Goal: Transaction & Acquisition: Purchase product/service

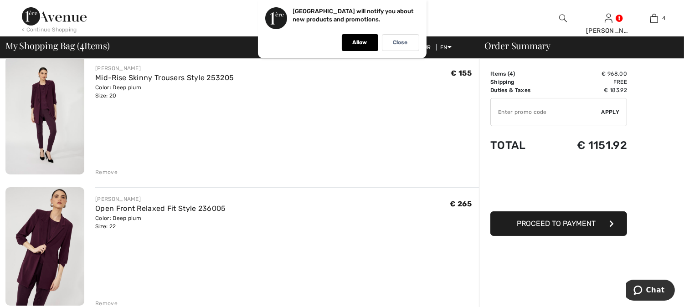
scroll to position [202, 0]
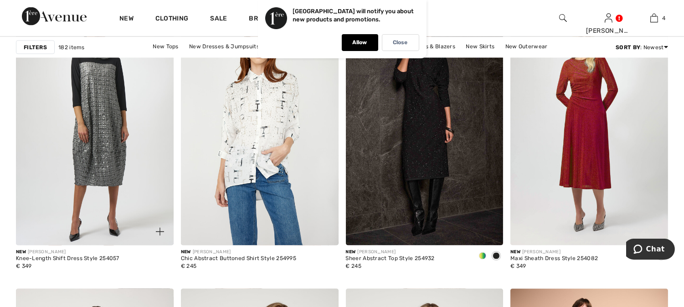
click at [105, 112] on img at bounding box center [95, 127] width 158 height 237
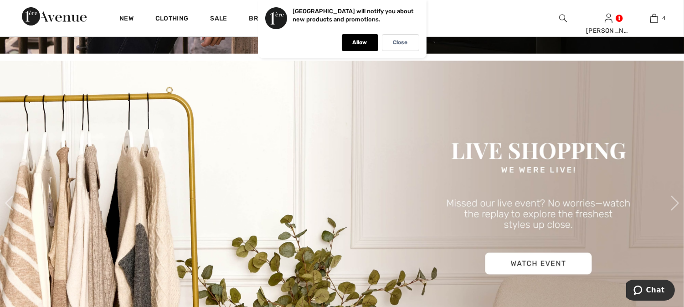
scroll to position [202, 0]
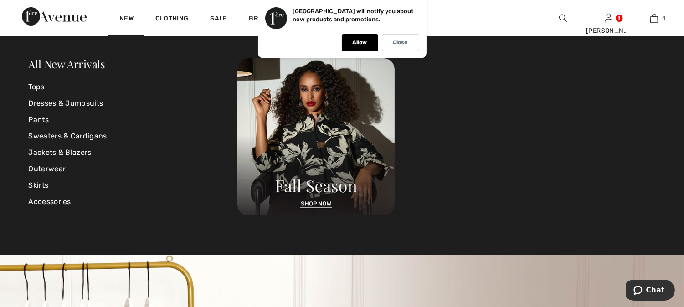
click at [123, 14] on div "New" at bounding box center [126, 18] width 36 height 36
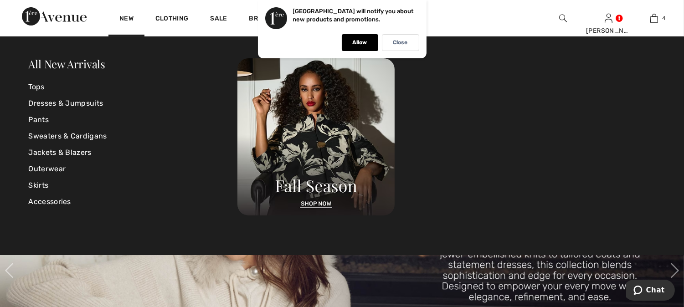
scroll to position [253, 0]
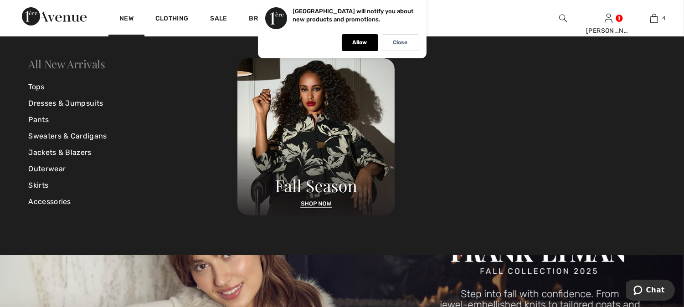
click at [84, 63] on link "All New Arrivals" at bounding box center [67, 64] width 77 height 15
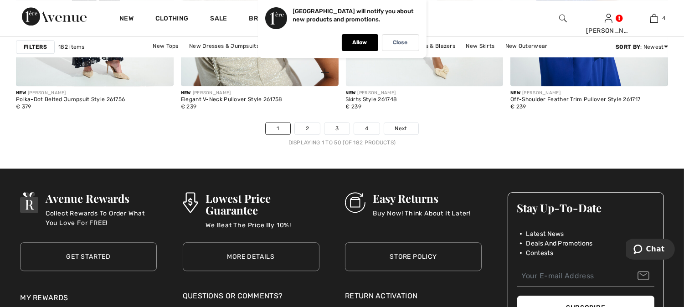
scroll to position [4406, 0]
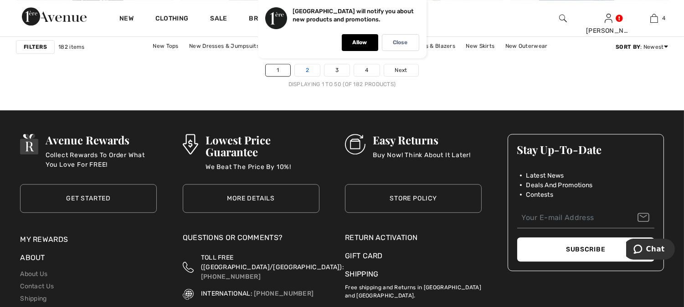
click at [310, 71] on link "2" at bounding box center [307, 70] width 25 height 12
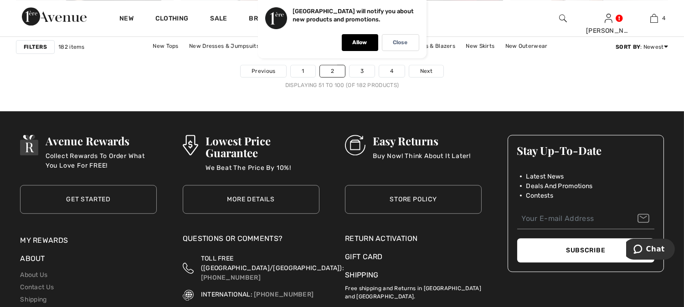
scroll to position [4405, 0]
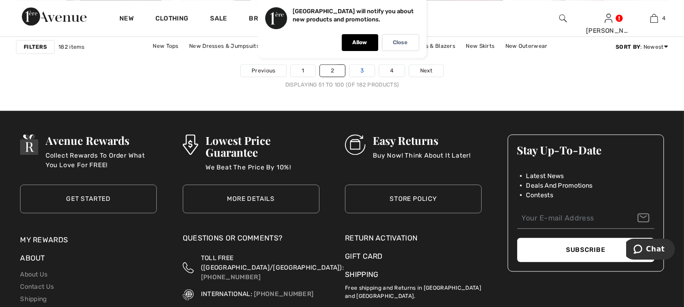
click at [364, 73] on link "3" at bounding box center [362, 71] width 25 height 12
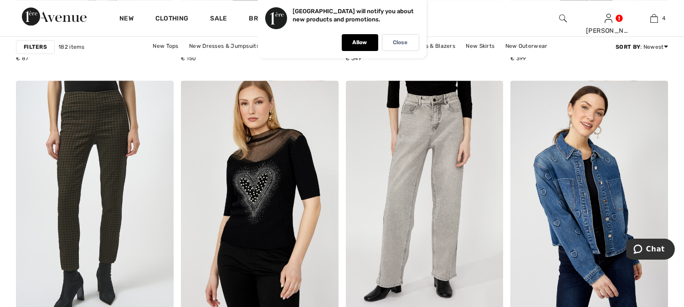
scroll to position [3849, 0]
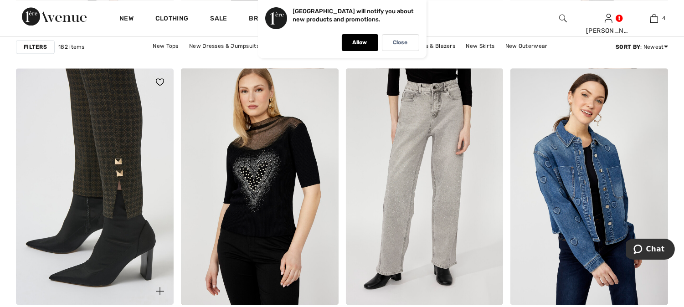
click at [116, 102] on img at bounding box center [95, 186] width 158 height 237
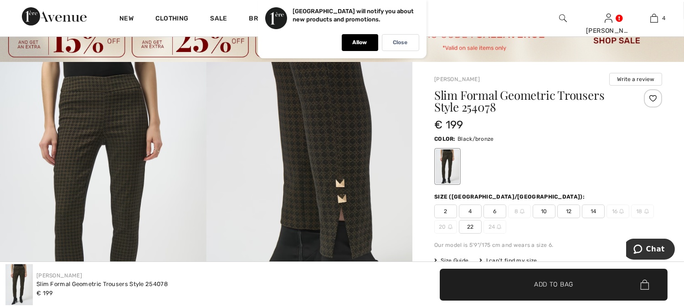
scroll to position [101, 0]
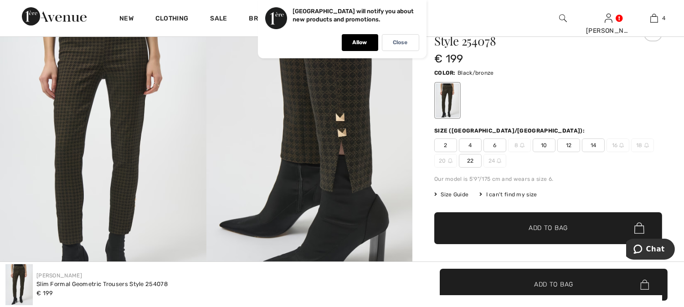
click at [470, 158] on span "22" at bounding box center [470, 161] width 23 height 14
click at [486, 226] on span "✔ Added to Bag Add to Bag" at bounding box center [548, 228] width 228 height 32
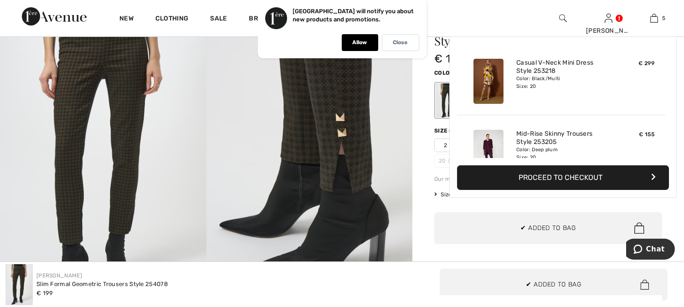
scroll to position [242, 0]
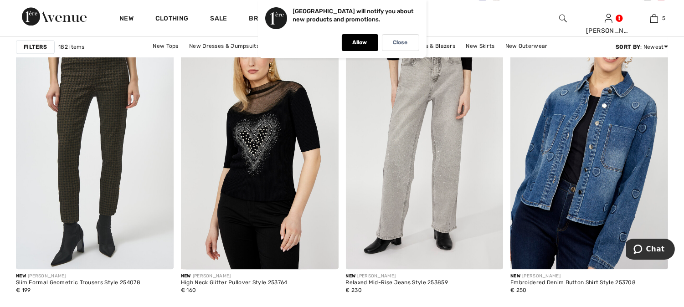
scroll to position [3900, 0]
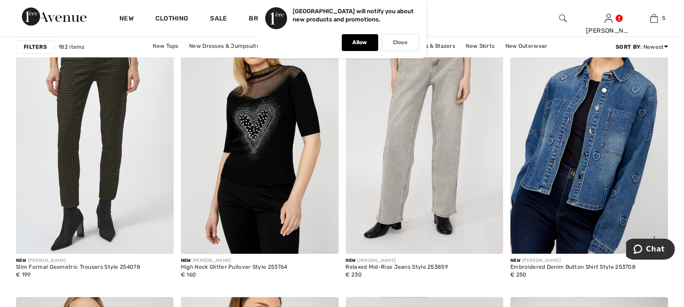
click at [615, 117] on img at bounding box center [589, 135] width 158 height 237
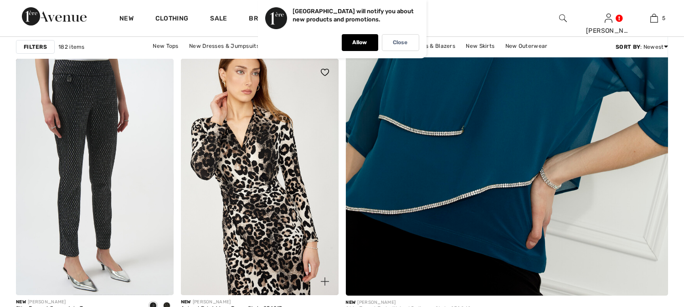
scroll to position [406, 0]
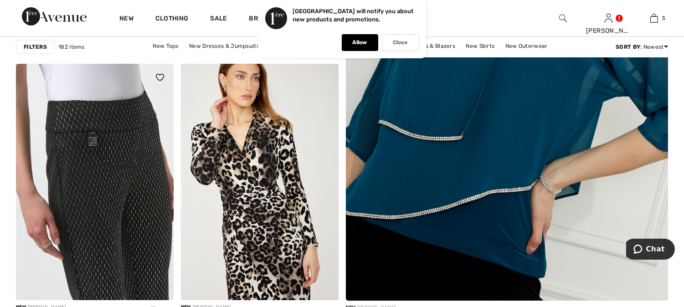
click at [96, 133] on img at bounding box center [95, 182] width 158 height 237
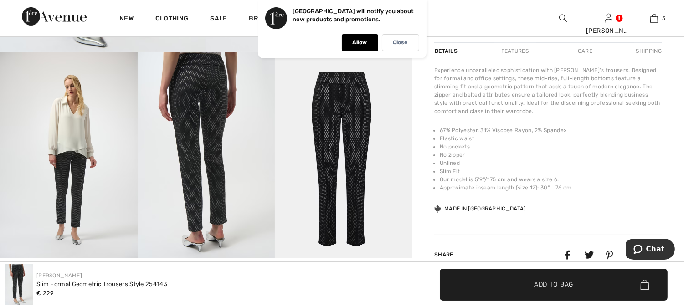
click at [348, 115] on img at bounding box center [344, 155] width 138 height 206
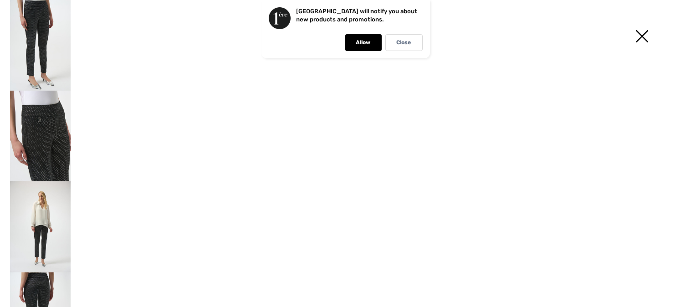
scroll to position [355, 0]
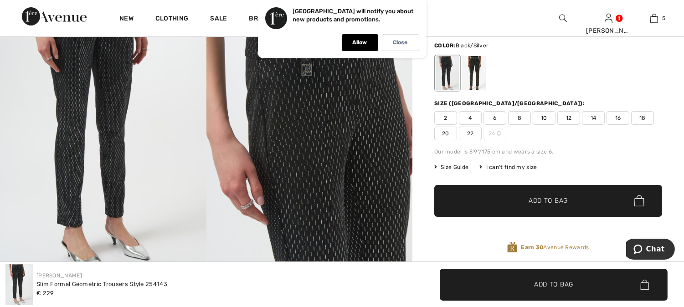
scroll to position [101, 0]
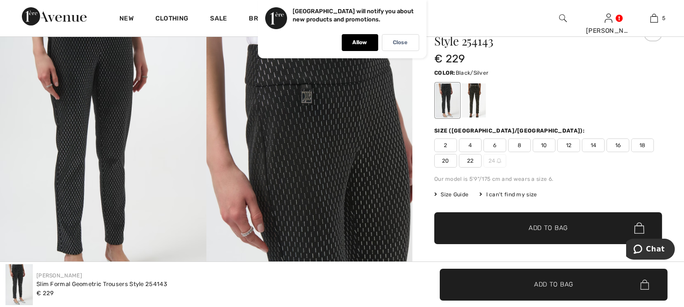
click at [641, 146] on span "18" at bounding box center [642, 146] width 23 height 14
click at [499, 228] on span "✔ Added to Bag Add to Bag" at bounding box center [548, 228] width 228 height 32
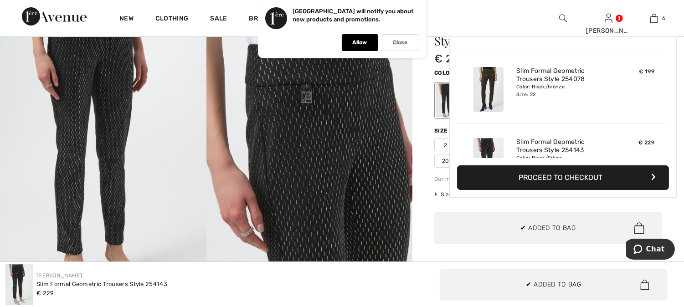
scroll to position [313, 0]
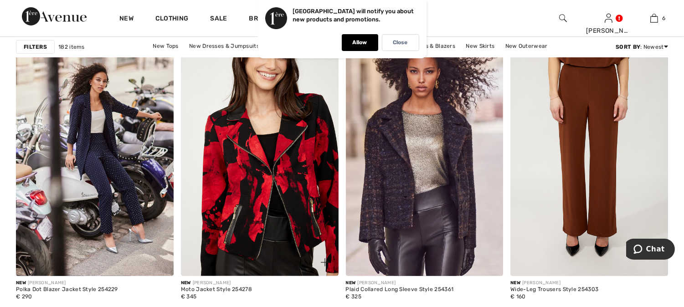
scroll to position [760, 0]
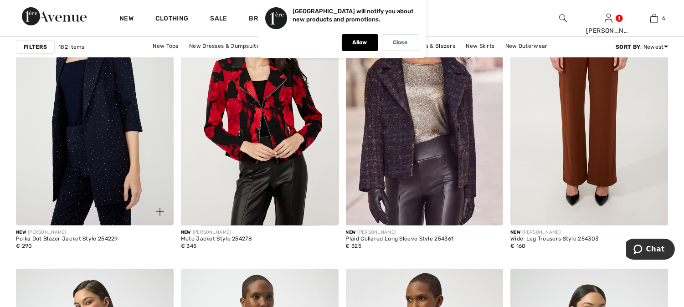
click at [101, 121] on img at bounding box center [95, 107] width 158 height 237
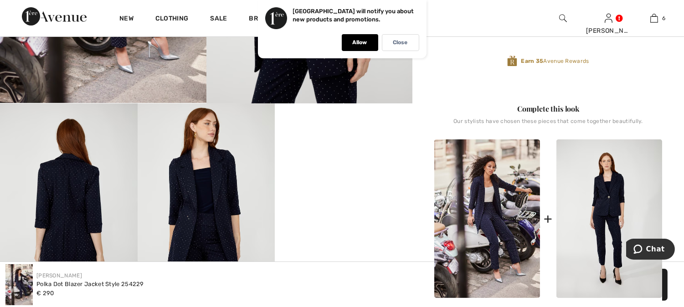
checkbox input "true"
click at [488, 227] on img at bounding box center [487, 218] width 106 height 159
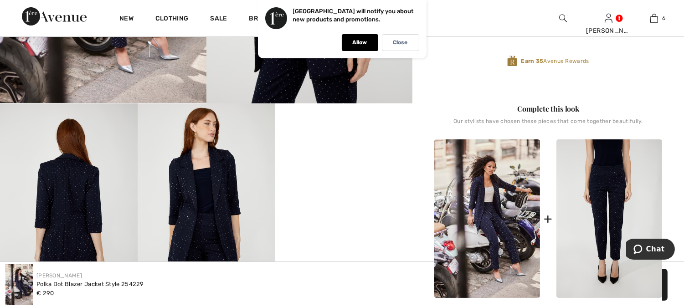
click at [601, 211] on img at bounding box center [610, 218] width 106 height 159
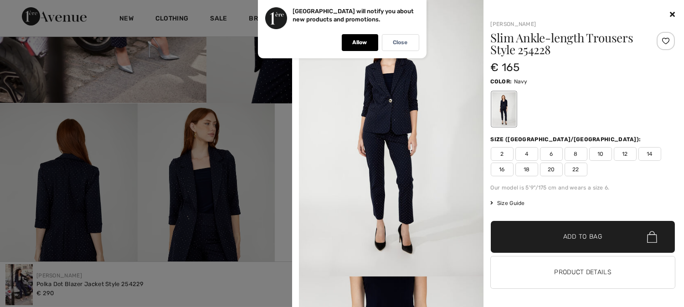
click at [400, 149] on img at bounding box center [391, 138] width 185 height 277
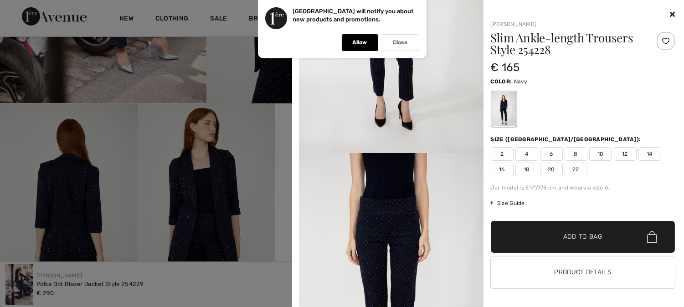
scroll to position [253, 0]
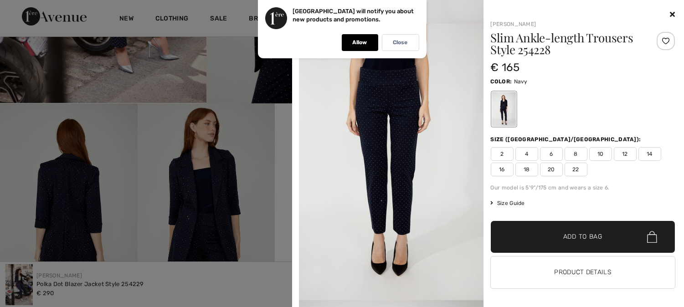
click at [396, 162] on img at bounding box center [391, 162] width 185 height 277
click at [549, 171] on span "20" at bounding box center [551, 170] width 23 height 14
click at [549, 235] on span "✔ Added to Bag" at bounding box center [569, 237] width 56 height 10
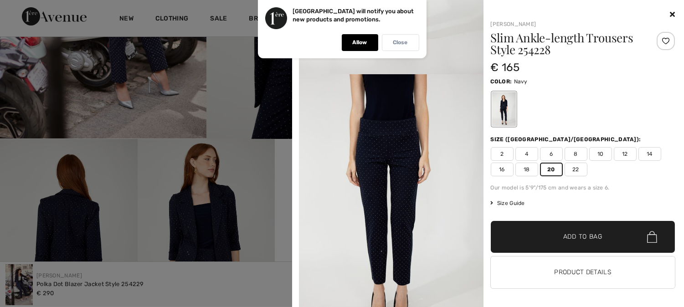
scroll to position [253, 0]
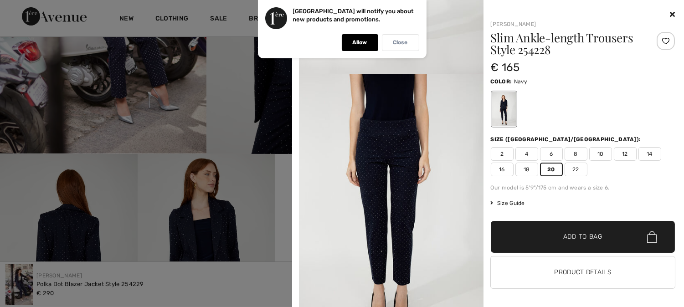
click at [400, 44] on p "Close" at bounding box center [400, 42] width 15 height 7
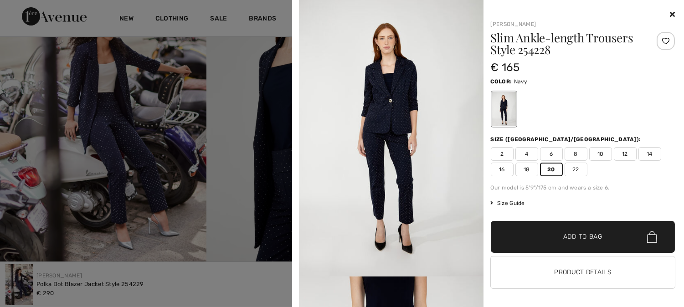
scroll to position [0, 0]
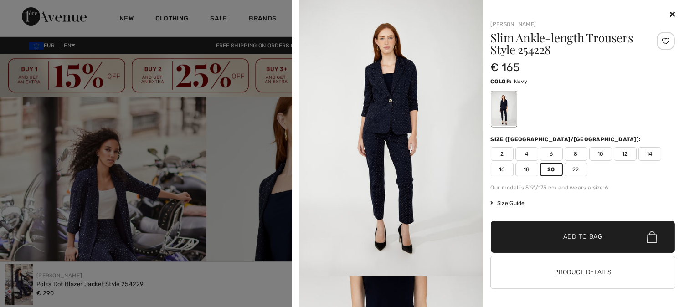
drag, startPoint x: 663, startPoint y: 12, endPoint x: 647, endPoint y: 13, distance: 15.5
click at [670, 12] on icon at bounding box center [672, 13] width 5 height 7
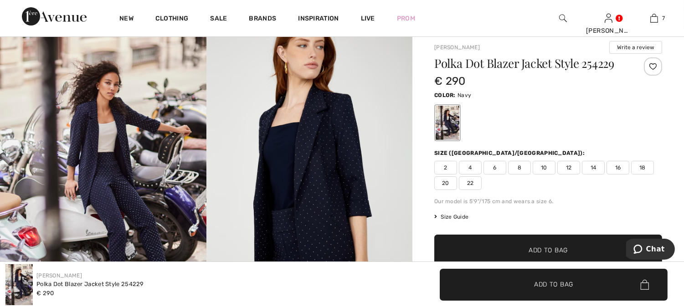
scroll to position [152, 0]
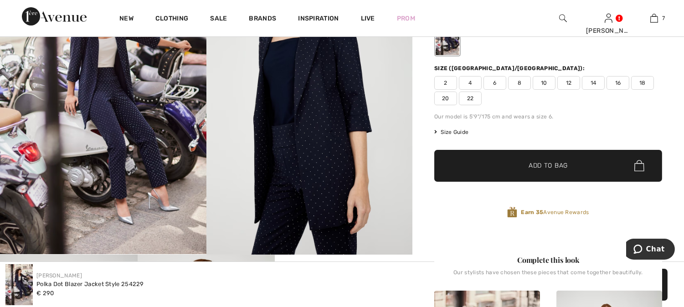
click at [471, 98] on span "22" at bounding box center [470, 99] width 23 height 14
click at [514, 160] on span "✔ Added to Bag Add to Bag" at bounding box center [548, 166] width 228 height 32
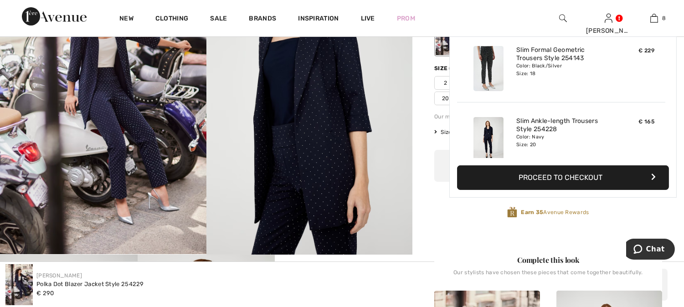
scroll to position [455, 0]
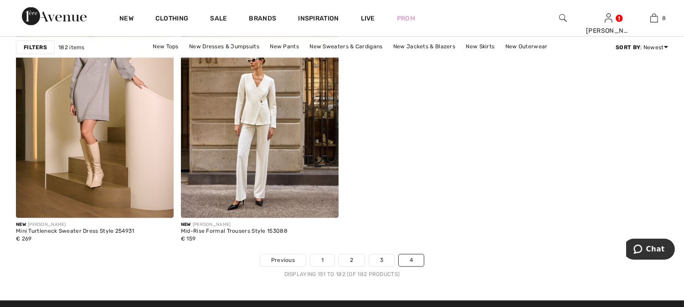
scroll to position [2685, 0]
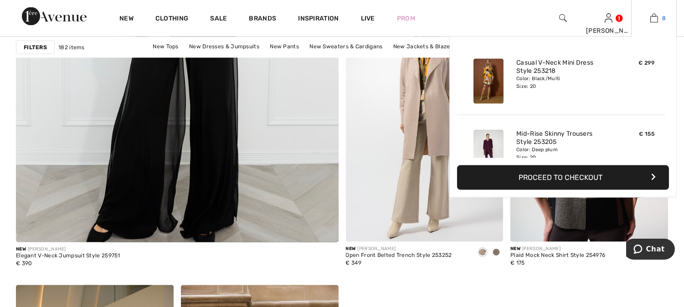
click at [650, 19] on img at bounding box center [654, 18] width 8 height 11
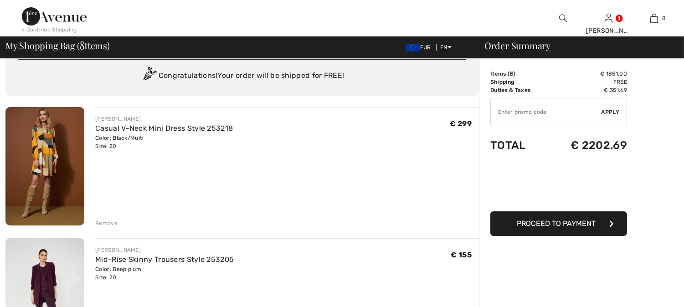
scroll to position [51, 0]
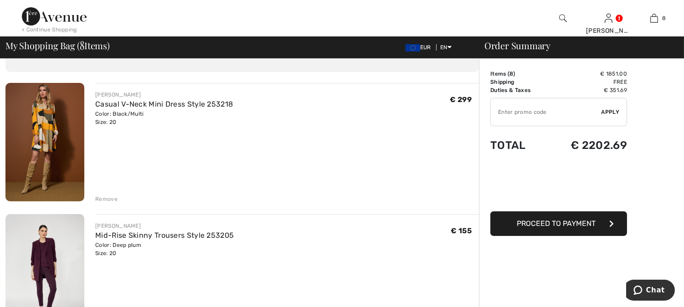
click at [43, 128] on img at bounding box center [44, 142] width 79 height 119
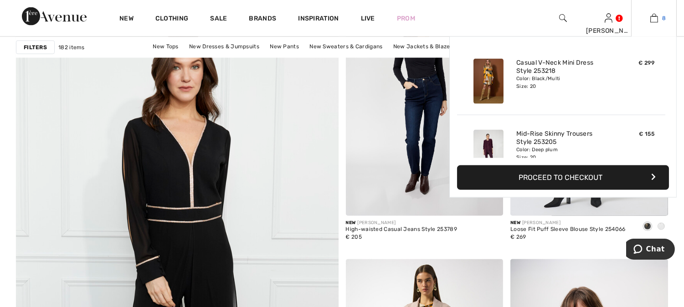
click at [653, 15] on img at bounding box center [654, 18] width 8 height 11
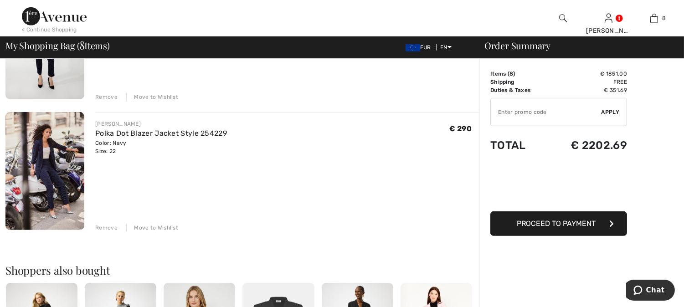
scroll to position [962, 0]
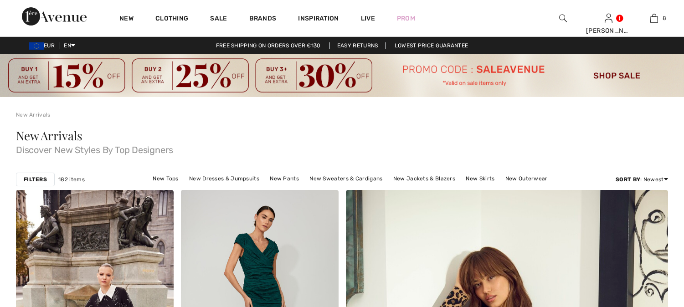
scroll to position [4305, 0]
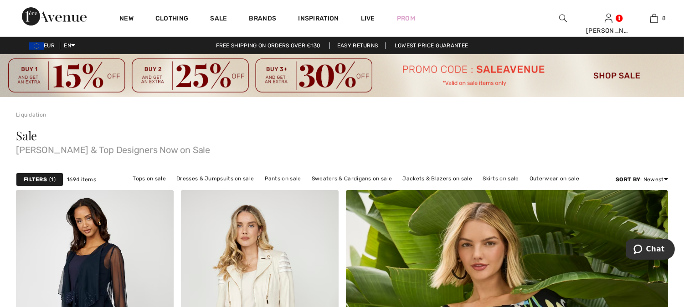
click at [44, 175] on strong "Filters" at bounding box center [35, 179] width 23 height 8
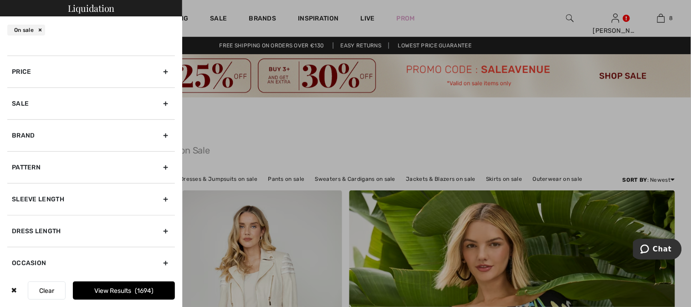
scroll to position [101, 0]
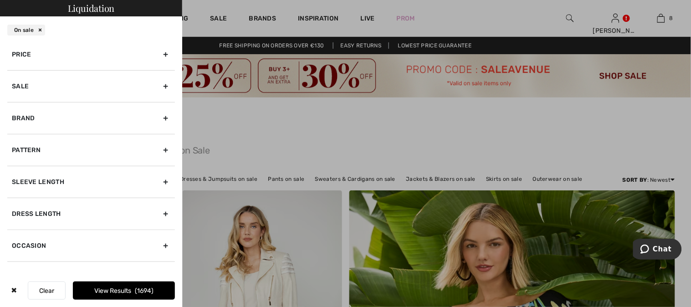
click at [55, 212] on div "Dress Length" at bounding box center [91, 214] width 168 height 32
click at [37, 30] on div "On sale" at bounding box center [26, 30] width 38 height 11
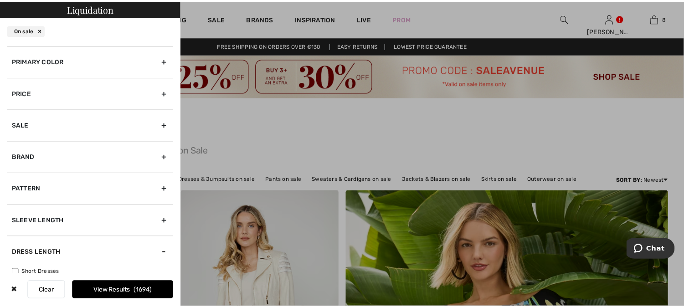
scroll to position [0, 0]
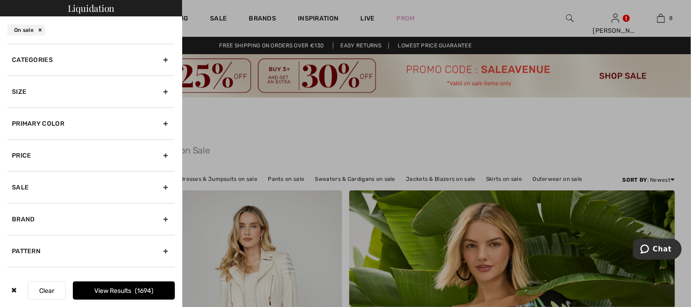
click at [247, 128] on div at bounding box center [345, 153] width 691 height 307
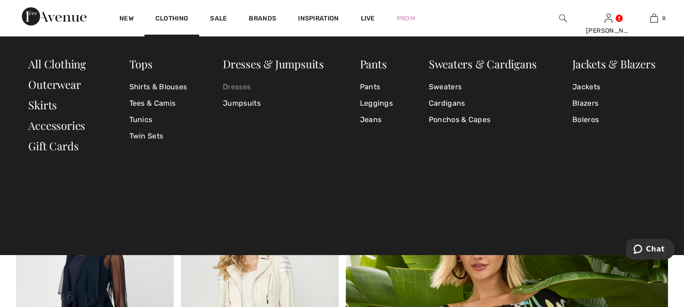
click at [248, 86] on link "Dresses" at bounding box center [273, 87] width 101 height 16
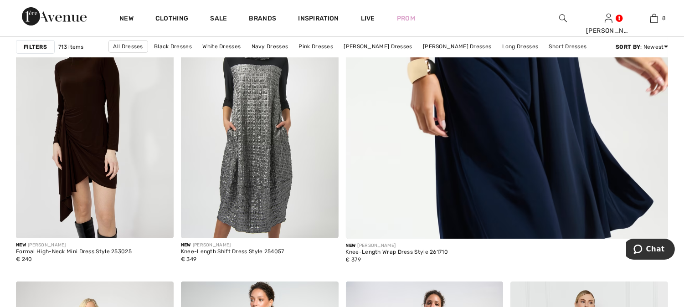
checkbox input "true"
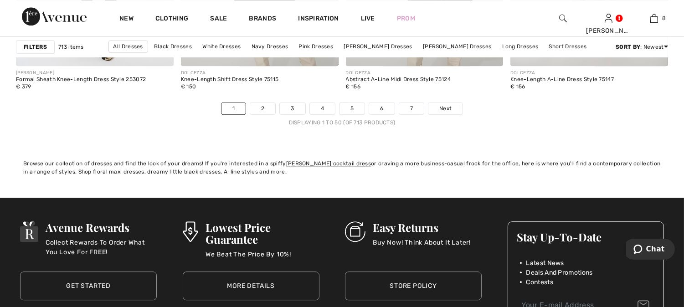
scroll to position [4405, 0]
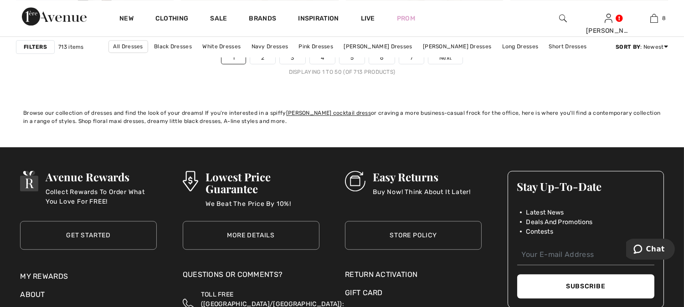
click at [270, 56] on div "Filters 713 items All Dresses Black Dresses White Dresses Navy Dresses Pink Dre…" at bounding box center [342, 46] width 652 height 21
click at [262, 58] on link "2" at bounding box center [262, 58] width 25 height 12
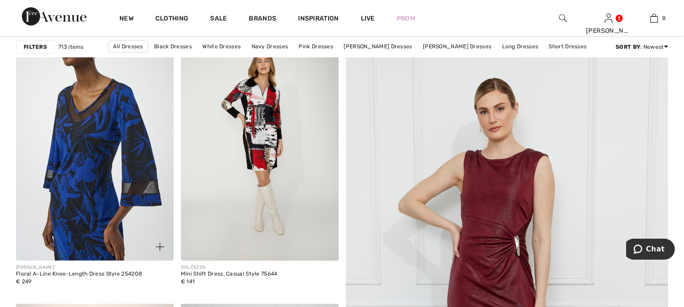
scroll to position [151, 0]
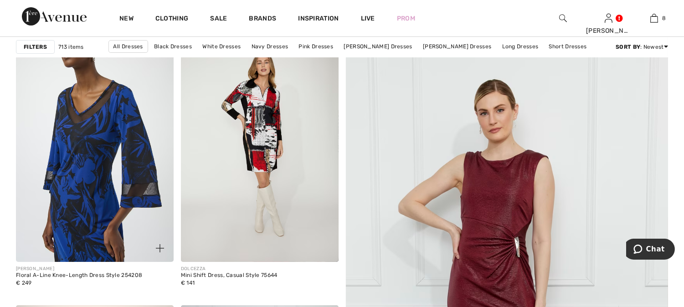
click at [87, 138] on img at bounding box center [95, 144] width 158 height 237
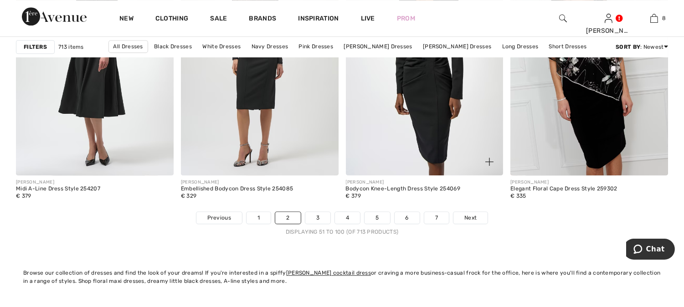
scroll to position [4305, 0]
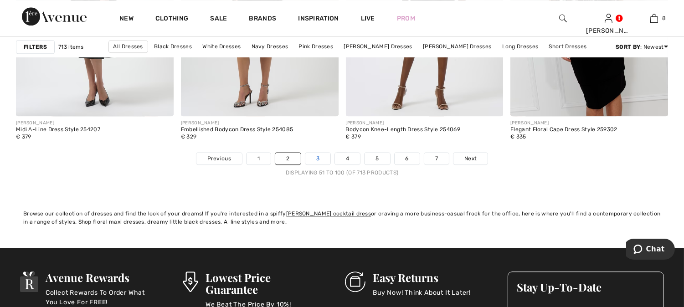
click at [319, 157] on link "3" at bounding box center [317, 159] width 25 height 12
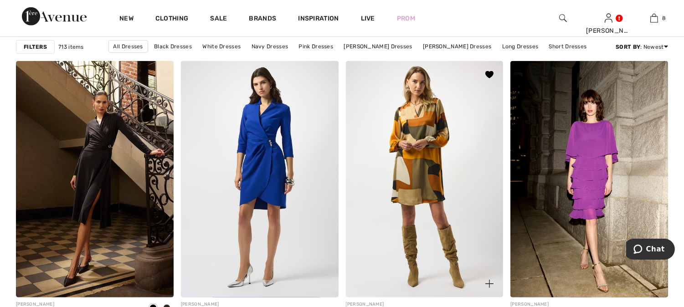
scroll to position [1418, 0]
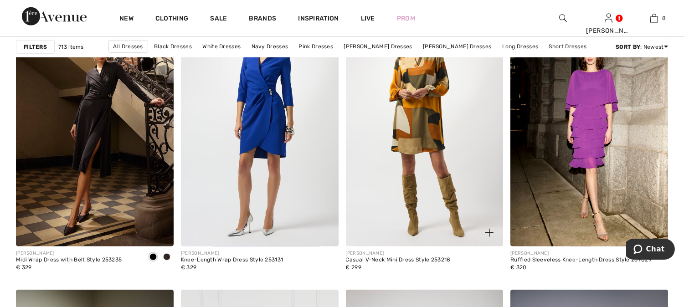
click at [422, 129] on img at bounding box center [425, 128] width 158 height 237
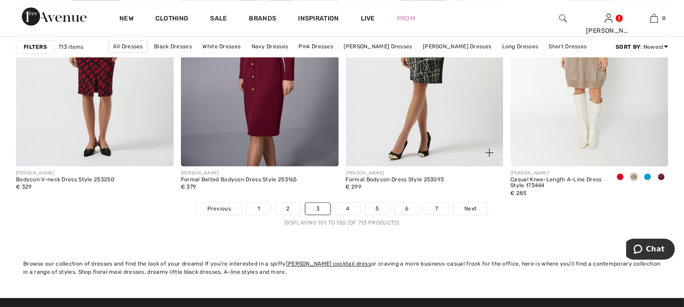
scroll to position [4253, 0]
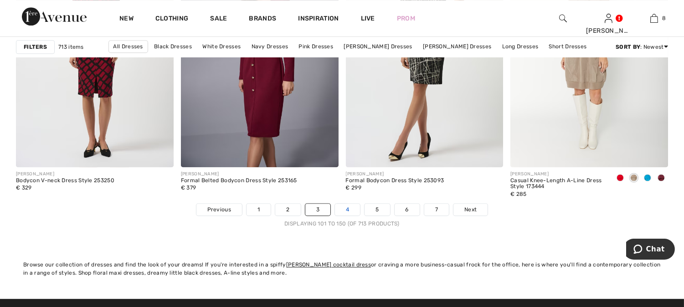
click at [350, 211] on link "4" at bounding box center [347, 210] width 25 height 12
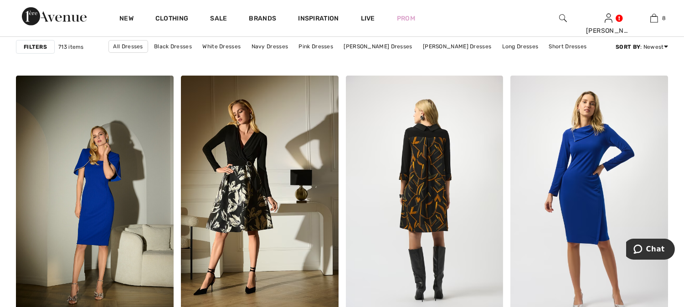
scroll to position [962, 0]
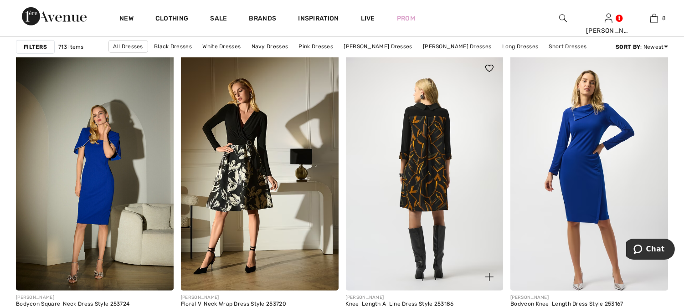
click at [428, 160] on img at bounding box center [425, 173] width 158 height 237
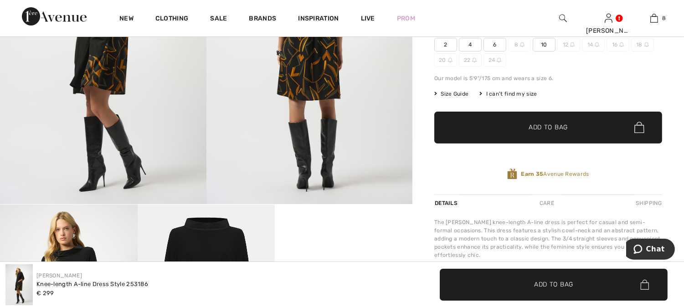
scroll to position [151, 0]
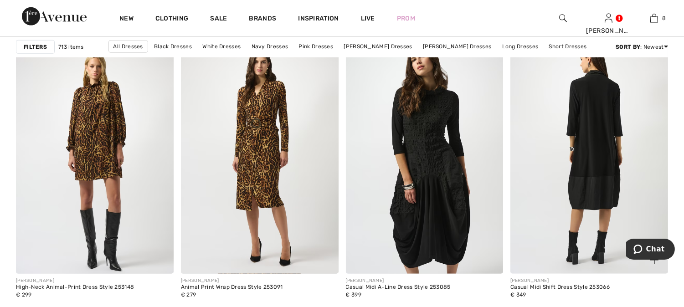
scroll to position [1366, 0]
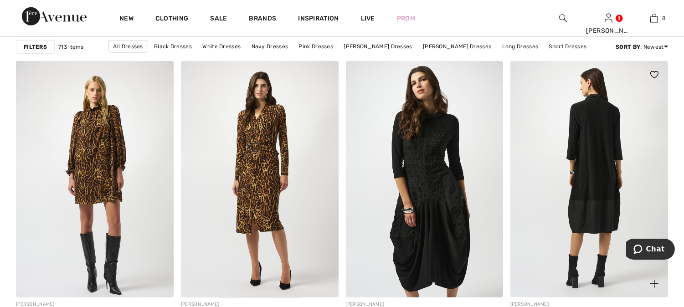
click at [600, 140] on img at bounding box center [589, 179] width 158 height 237
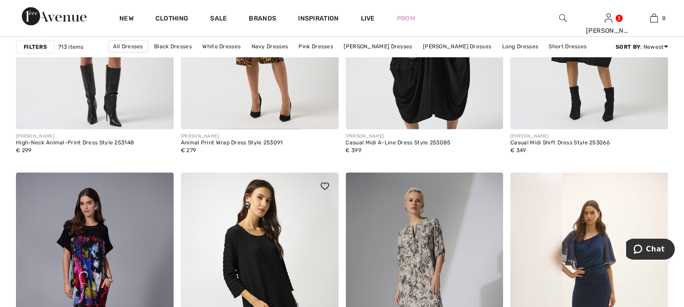
scroll to position [1670, 0]
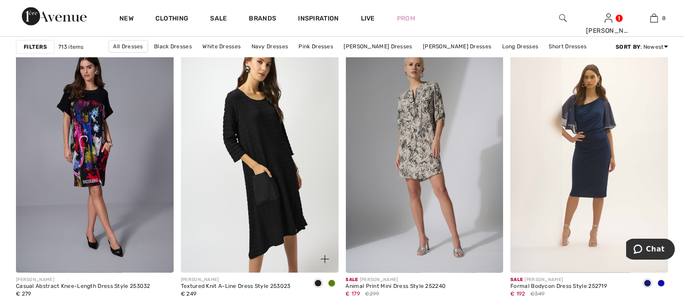
click at [271, 145] on img at bounding box center [260, 155] width 158 height 237
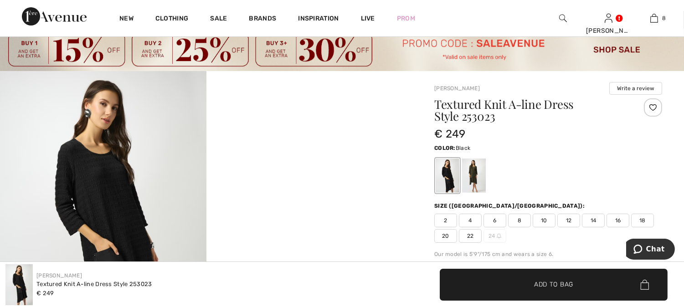
scroll to position [51, 0]
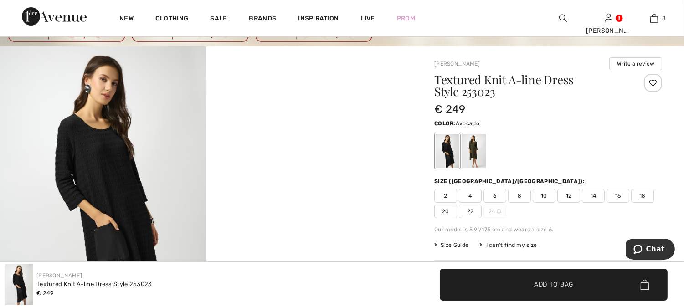
click at [473, 147] on div at bounding box center [474, 151] width 24 height 34
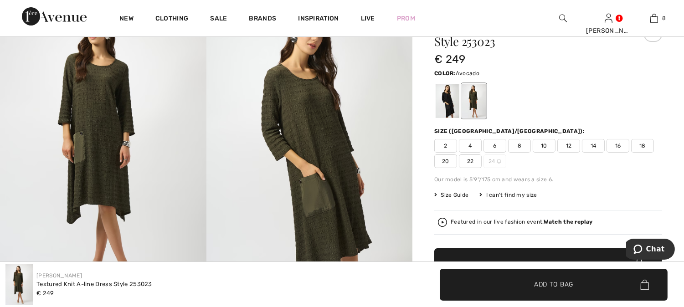
scroll to position [101, 0]
click at [468, 158] on span "22" at bounding box center [470, 161] width 23 height 14
click at [518, 288] on span "✔ Added to Bag" at bounding box center [540, 285] width 56 height 10
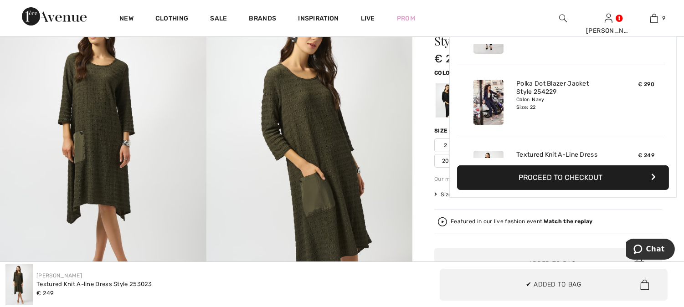
scroll to position [526, 0]
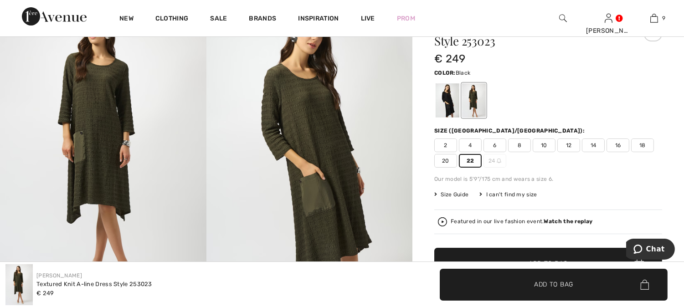
click at [449, 96] on div at bounding box center [448, 100] width 24 height 34
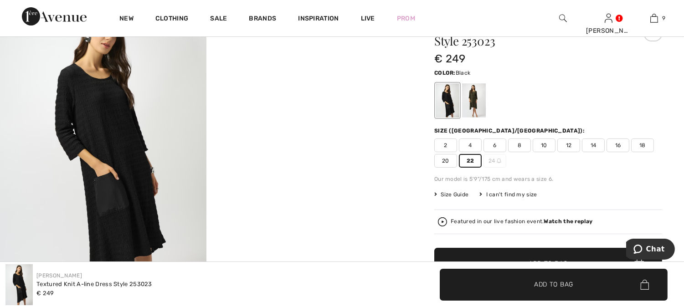
click at [471, 160] on span "22" at bounding box center [470, 161] width 23 height 14
click at [512, 282] on span "✔ Added to Bag Add to Bag" at bounding box center [554, 285] width 228 height 32
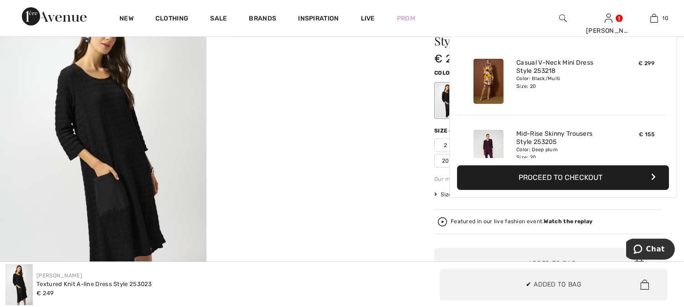
scroll to position [598, 0]
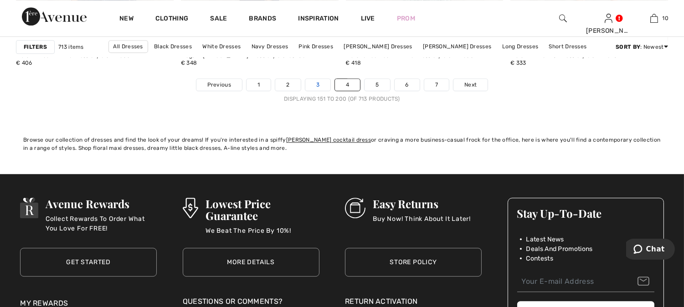
scroll to position [4355, 0]
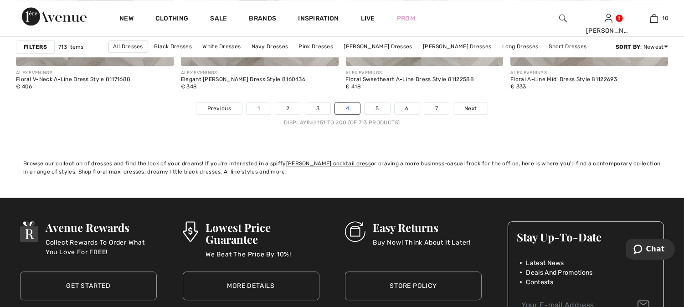
click at [346, 107] on link "4" at bounding box center [347, 109] width 25 height 12
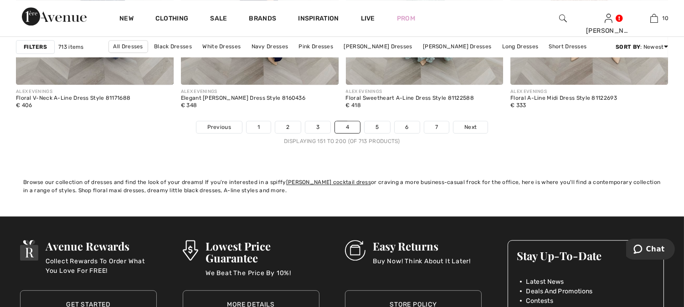
scroll to position [4355, 0]
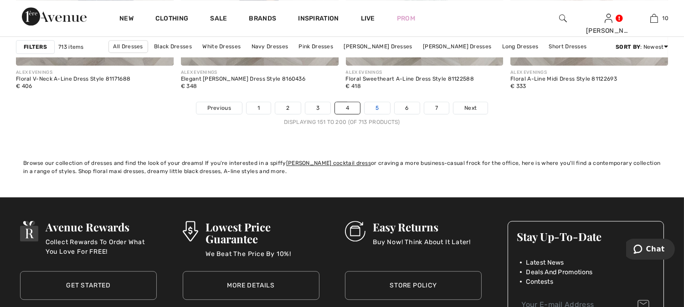
click at [384, 107] on link "5" at bounding box center [377, 108] width 25 height 12
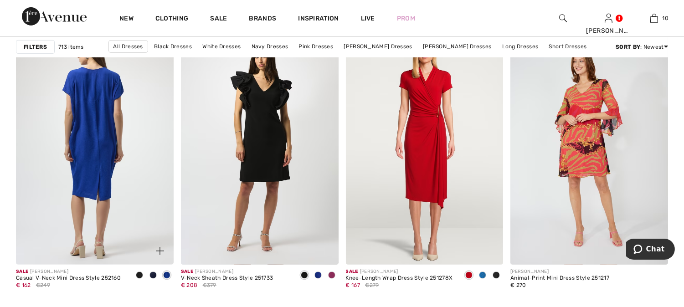
click at [97, 117] on img at bounding box center [95, 146] width 158 height 237
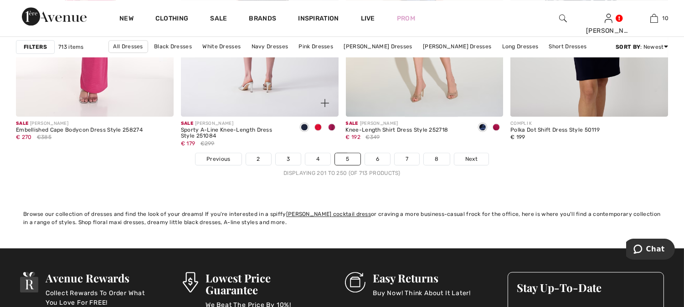
scroll to position [4355, 0]
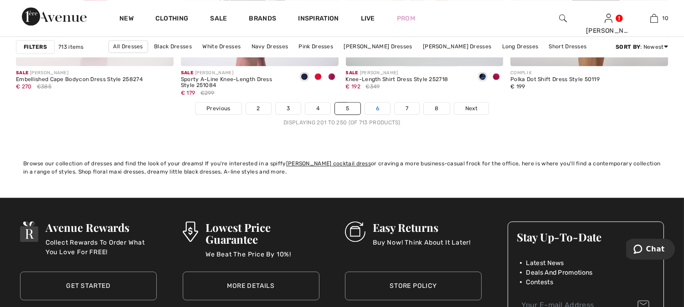
click at [380, 110] on link "6" at bounding box center [377, 109] width 25 height 12
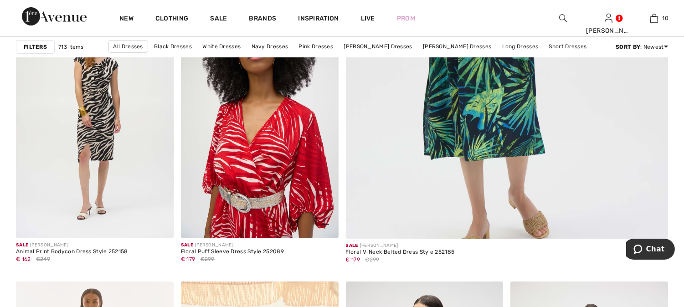
click at [258, 181] on img at bounding box center [260, 120] width 158 height 237
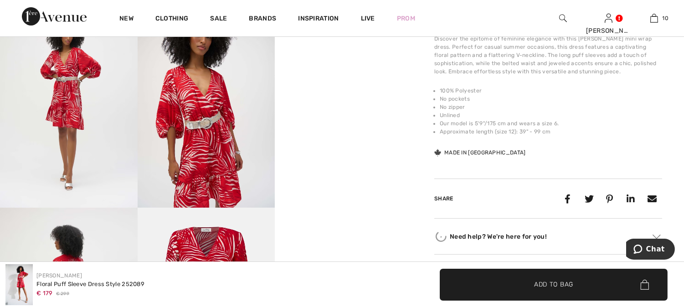
scroll to position [557, 0]
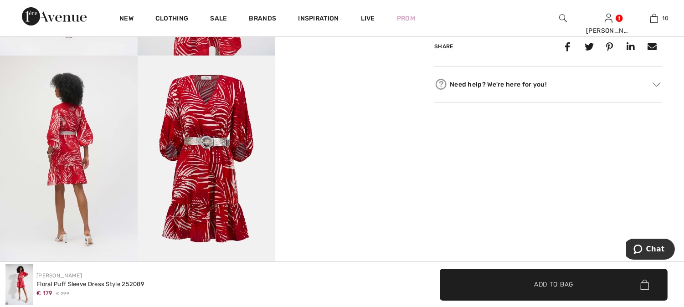
click at [208, 154] on img at bounding box center [207, 159] width 138 height 206
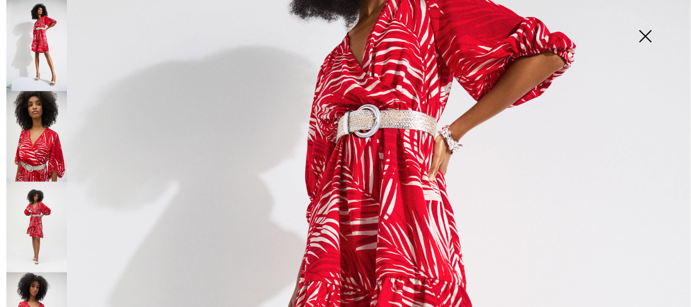
scroll to position [152, 0]
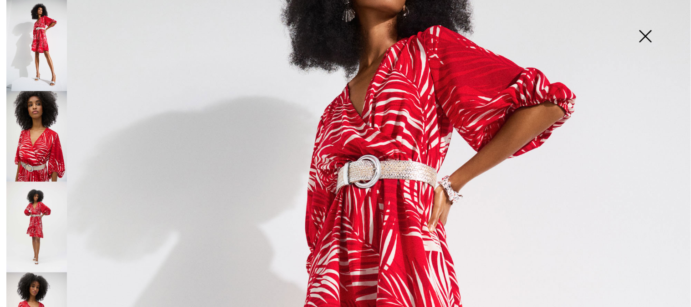
click at [647, 36] on img at bounding box center [646, 37] width 46 height 47
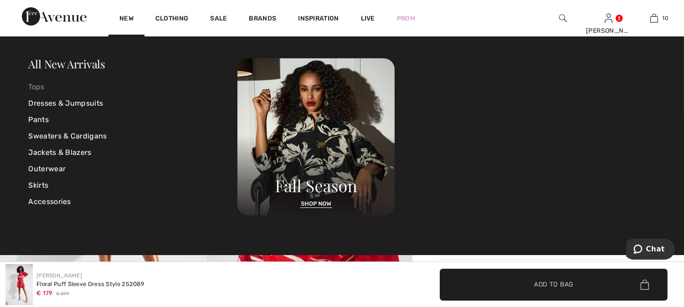
scroll to position [0, 0]
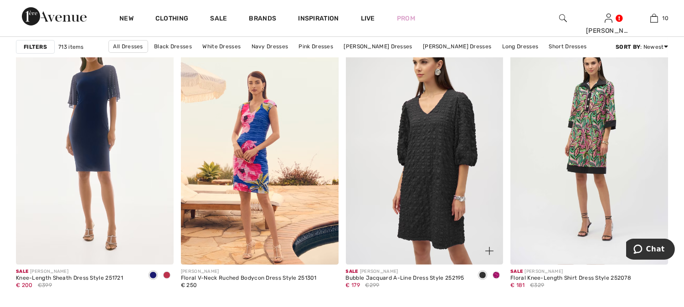
click at [434, 165] on img at bounding box center [425, 146] width 158 height 237
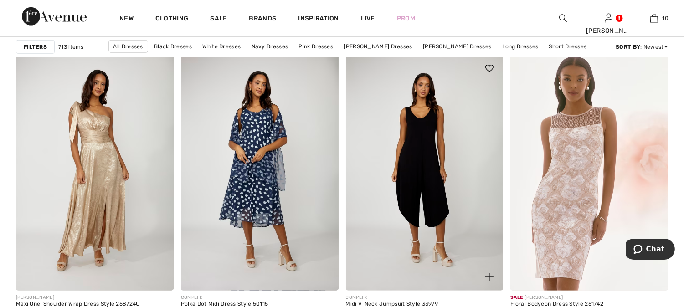
checkbox input "true"
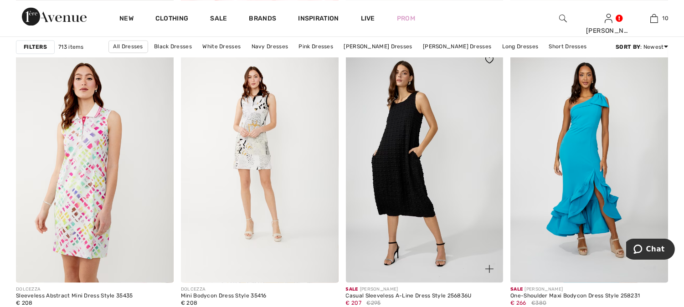
scroll to position [3190, 0]
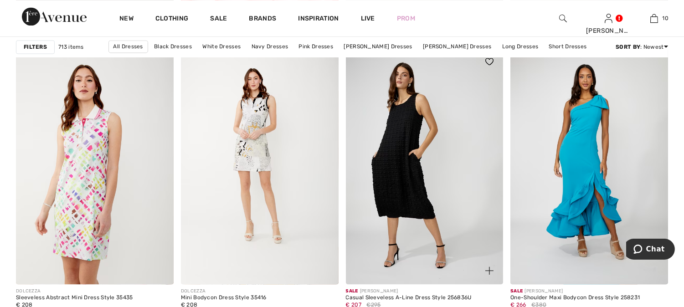
click at [398, 140] on img at bounding box center [425, 166] width 158 height 237
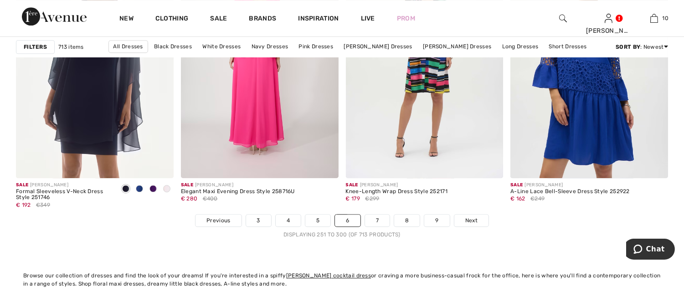
scroll to position [4355, 0]
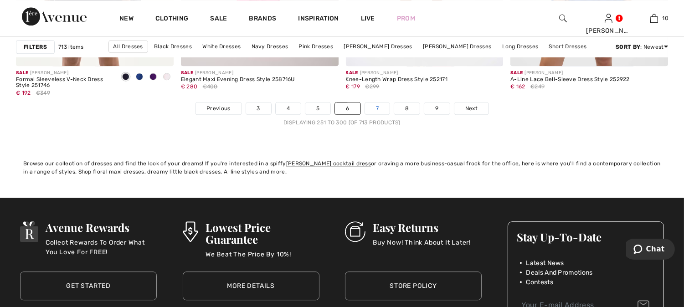
click at [380, 111] on link "7" at bounding box center [377, 109] width 25 height 12
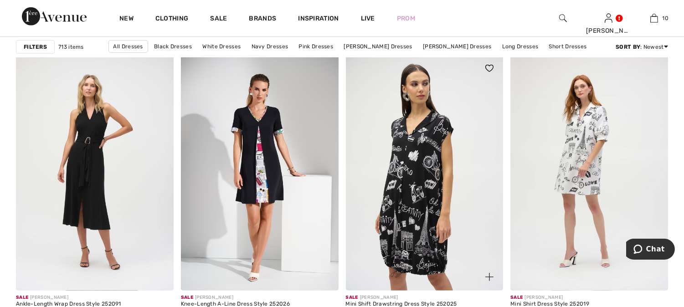
scroll to position [1012, 0]
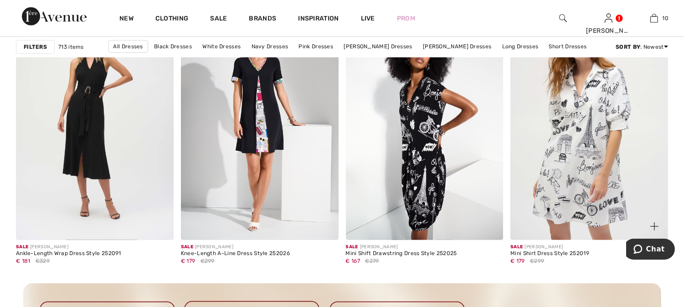
click at [576, 152] on img at bounding box center [589, 122] width 158 height 237
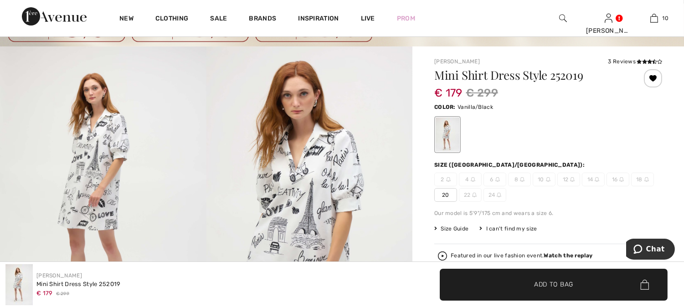
click at [443, 193] on span "20" at bounding box center [445, 195] width 23 height 14
click at [539, 280] on span "Add to Bag" at bounding box center [553, 285] width 39 height 10
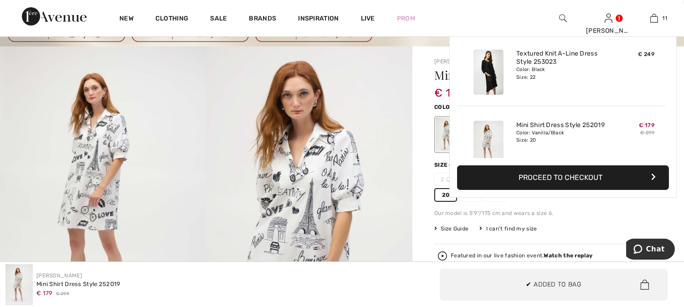
scroll to position [668, 0]
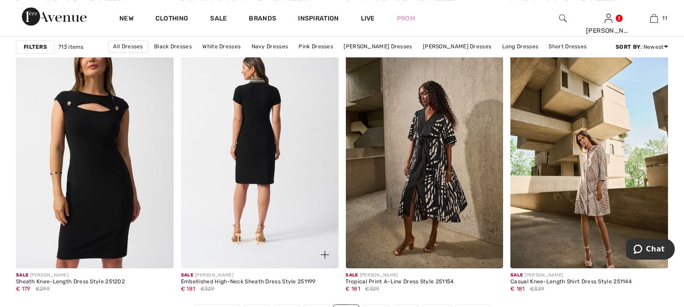
scroll to position [4253, 0]
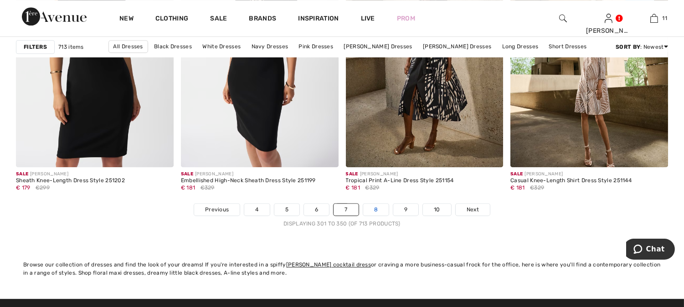
click at [380, 207] on link "8" at bounding box center [376, 210] width 26 height 12
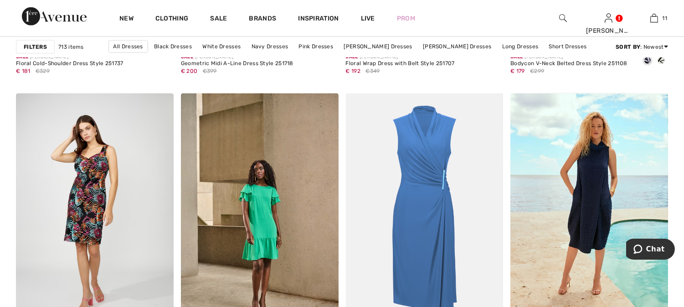
scroll to position [1620, 0]
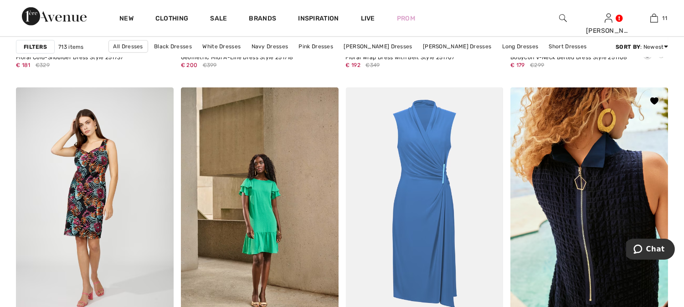
click at [603, 193] on img at bounding box center [589, 206] width 158 height 237
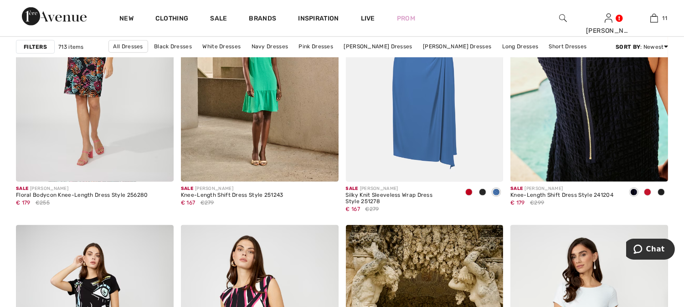
scroll to position [1772, 0]
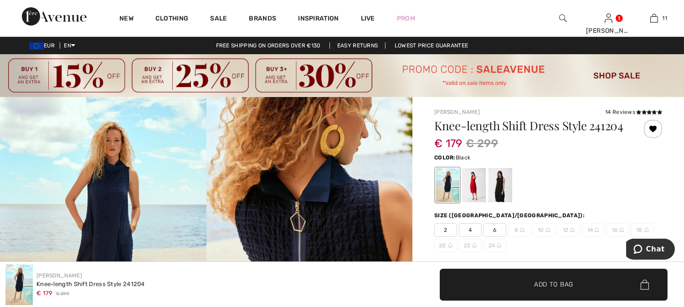
click at [499, 182] on div at bounding box center [501, 185] width 24 height 34
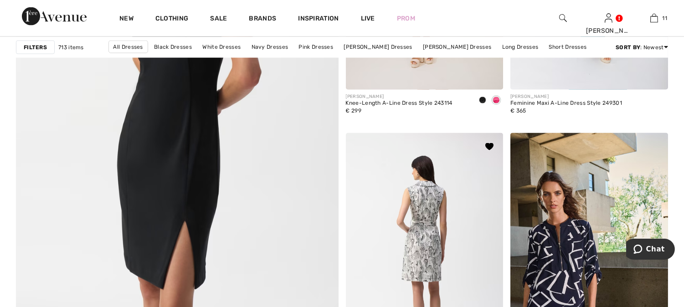
scroll to position [2531, 0]
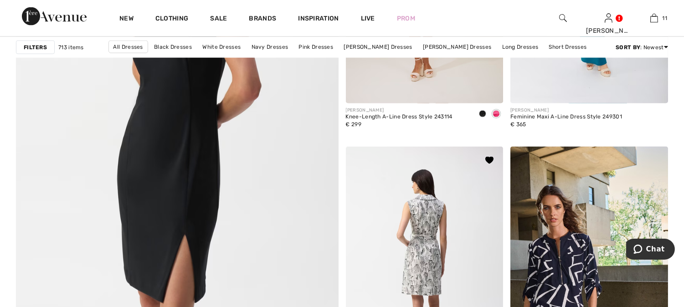
click at [425, 161] on img at bounding box center [425, 265] width 158 height 237
click at [432, 208] on img at bounding box center [425, 265] width 158 height 237
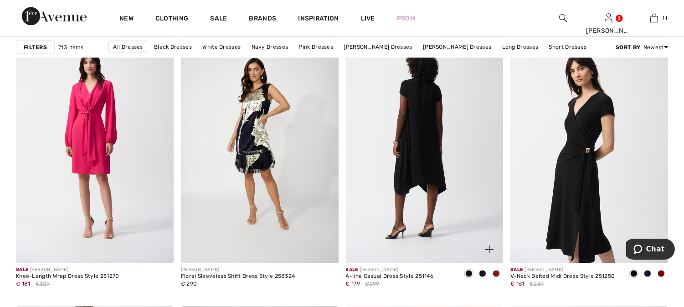
scroll to position [2937, 0]
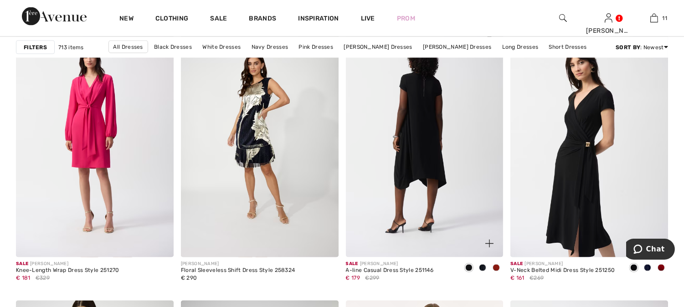
click at [423, 139] on img at bounding box center [425, 139] width 158 height 237
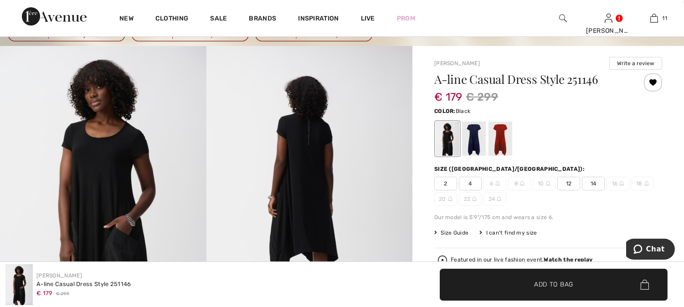
scroll to position [51, 0]
click at [502, 142] on div at bounding box center [501, 139] width 24 height 34
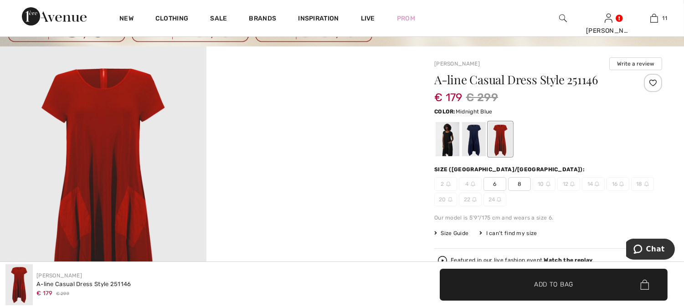
click at [473, 134] on div at bounding box center [474, 139] width 24 height 34
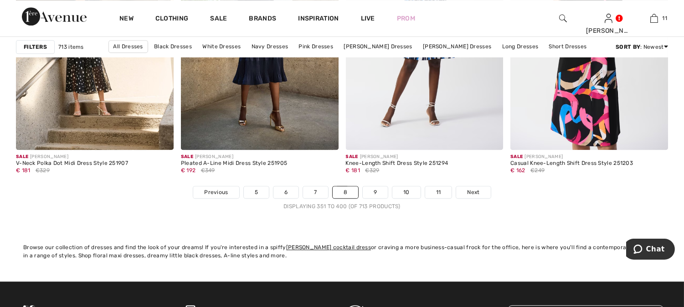
scroll to position [4304, 0]
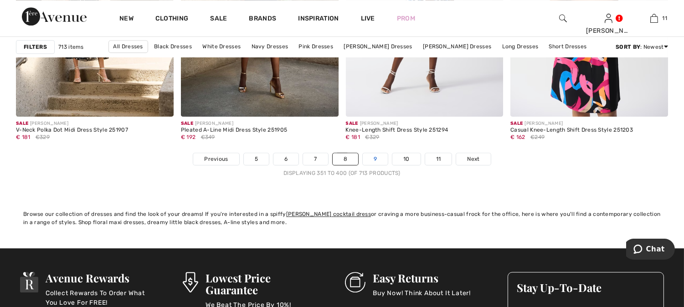
click at [376, 160] on link "9" at bounding box center [375, 159] width 25 height 12
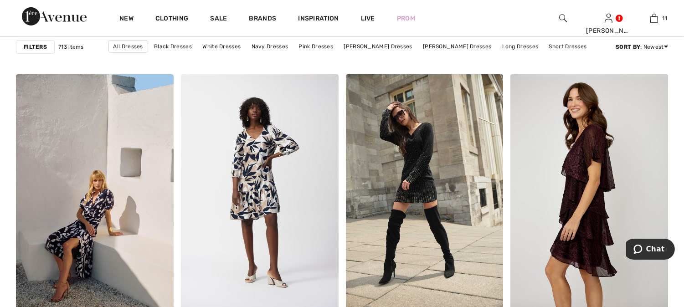
scroll to position [708, 0]
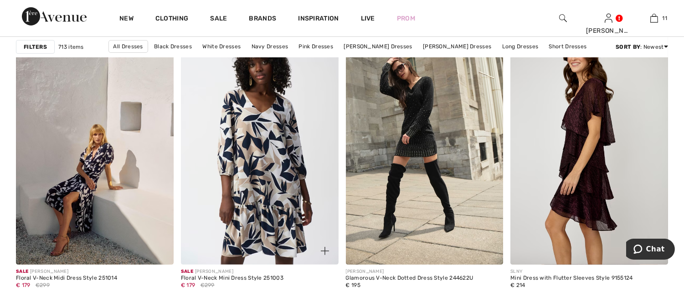
click at [265, 165] on img at bounding box center [260, 146] width 158 height 237
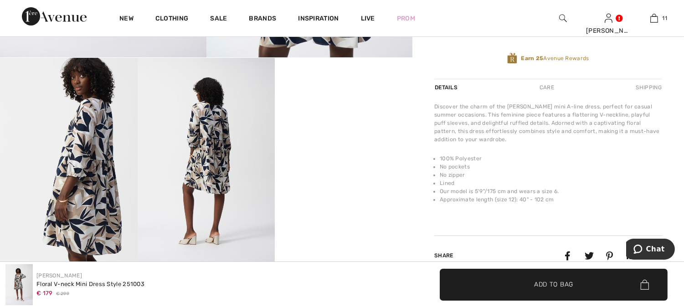
scroll to position [354, 0]
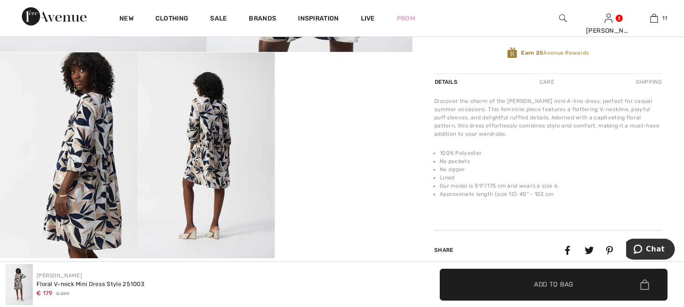
click at [216, 160] on img at bounding box center [207, 155] width 138 height 206
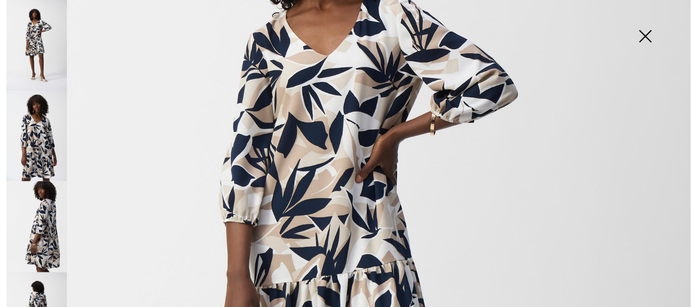
scroll to position [304, 0]
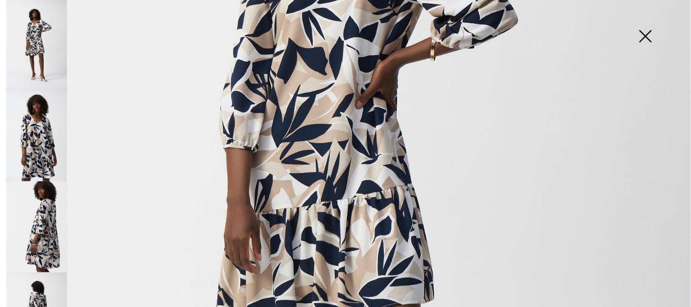
click at [41, 222] on img at bounding box center [36, 226] width 61 height 91
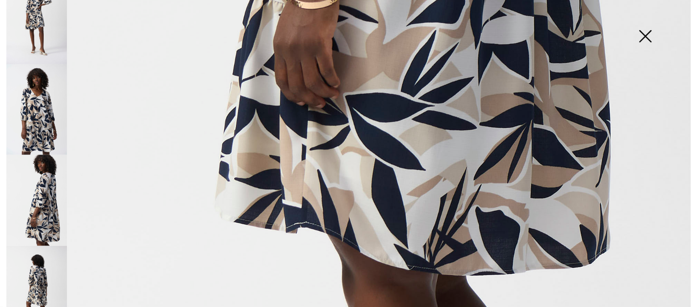
scroll to position [43, 0]
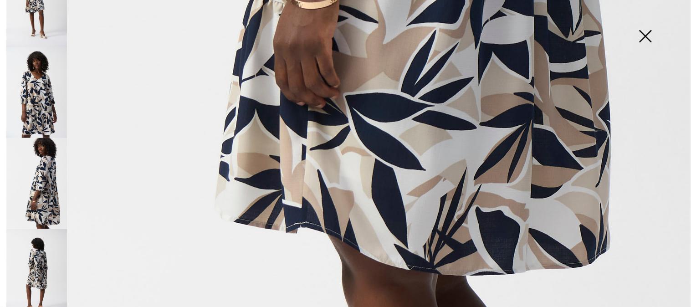
click at [37, 249] on img at bounding box center [36, 274] width 61 height 91
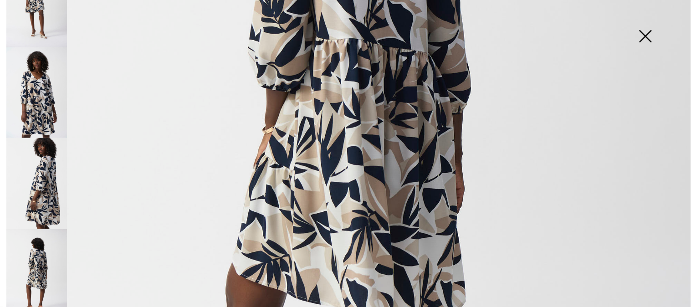
scroll to position [363, 0]
click at [39, 87] on img at bounding box center [36, 92] width 61 height 91
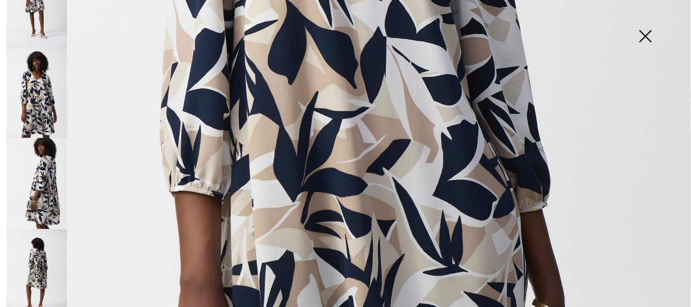
scroll to position [312, 0]
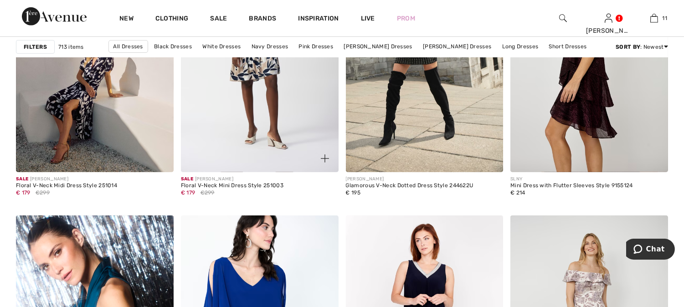
scroll to position [858, 0]
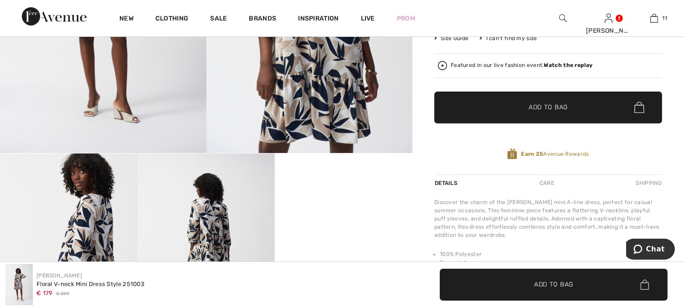
scroll to position [152, 0]
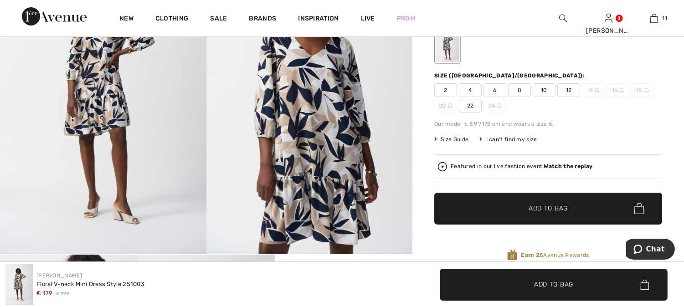
click at [468, 106] on span "22" at bounding box center [470, 106] width 23 height 14
click at [491, 218] on span "✔ Added to Bag Add to Bag" at bounding box center [548, 209] width 228 height 32
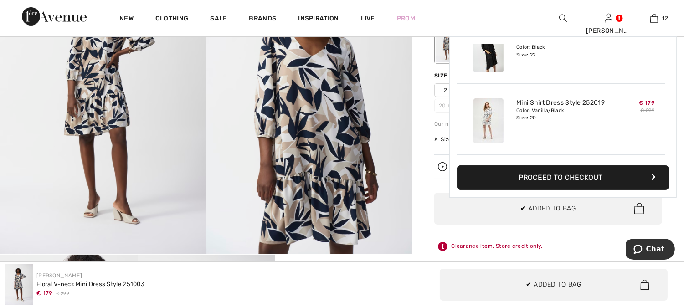
scroll to position [739, 0]
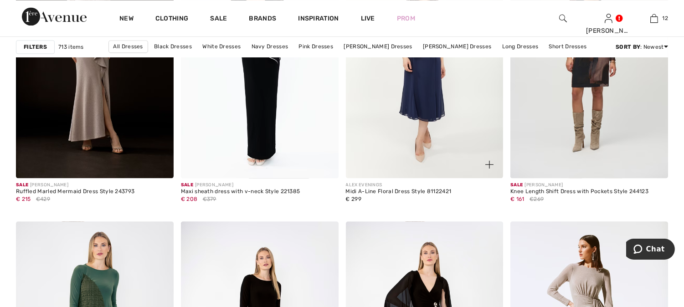
scroll to position [3848, 0]
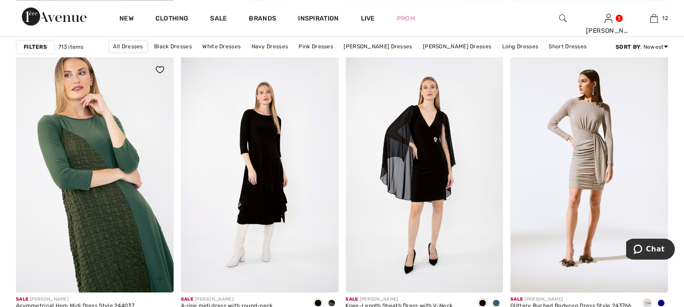
click at [86, 165] on img at bounding box center [95, 174] width 158 height 237
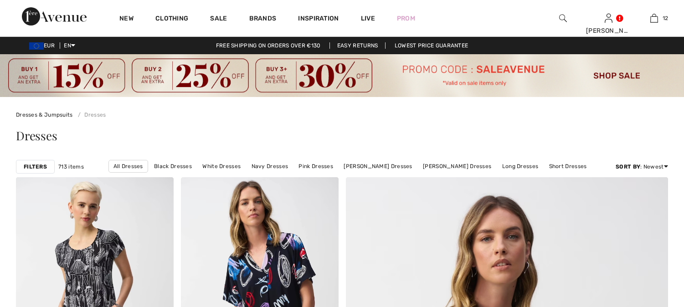
scroll to position [4101, 0]
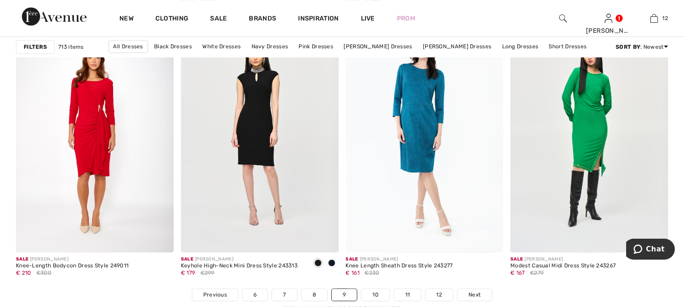
scroll to position [4253, 0]
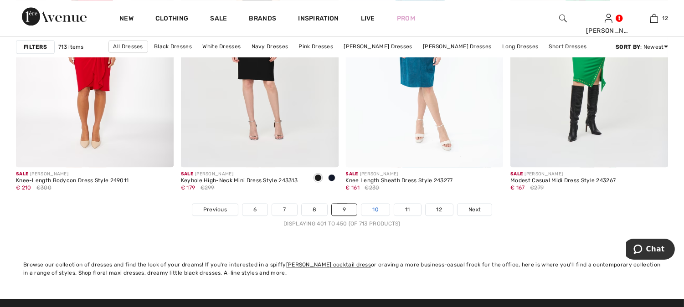
click at [382, 211] on link "10" at bounding box center [375, 210] width 28 height 12
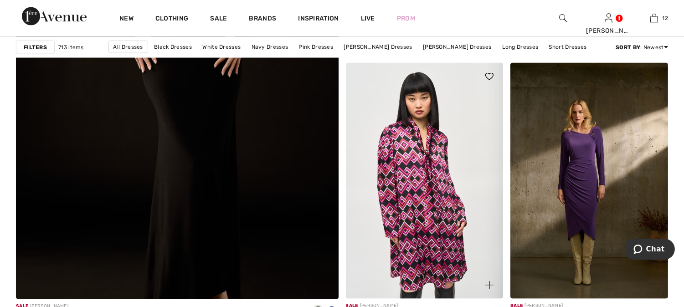
scroll to position [2633, 0]
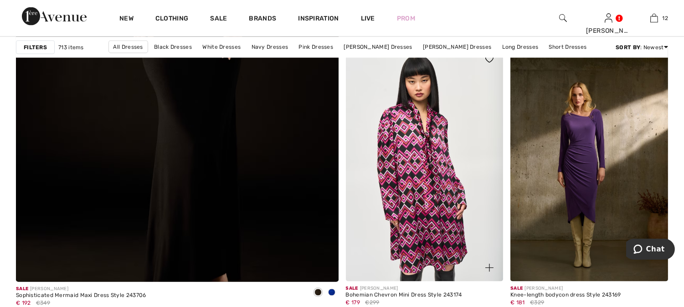
click at [420, 179] on img at bounding box center [425, 164] width 158 height 237
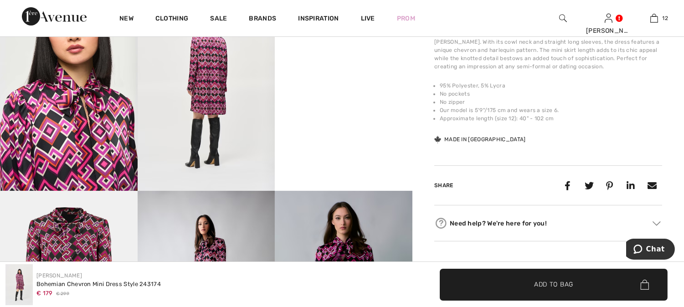
scroll to position [405, 0]
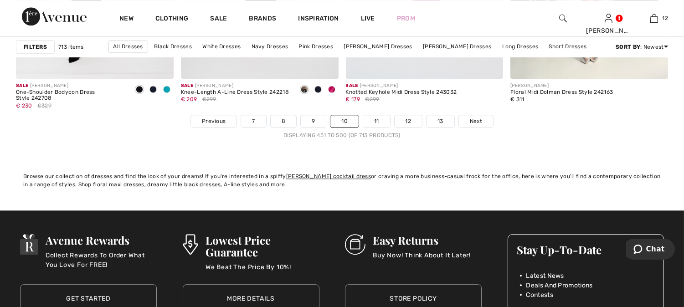
scroll to position [4355, 0]
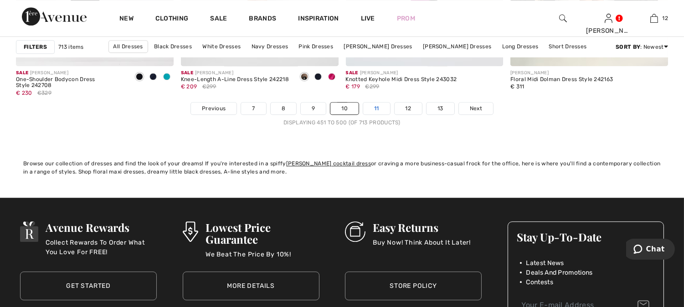
click at [377, 109] on link "11" at bounding box center [376, 109] width 27 height 12
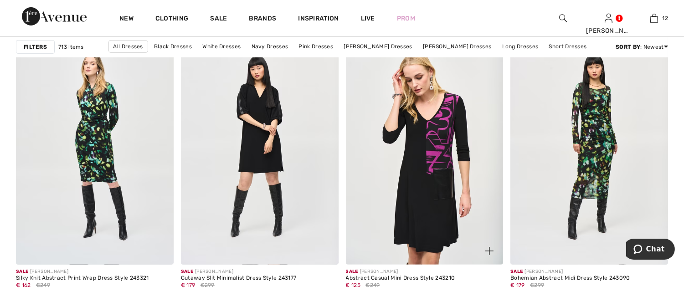
scroll to position [759, 0]
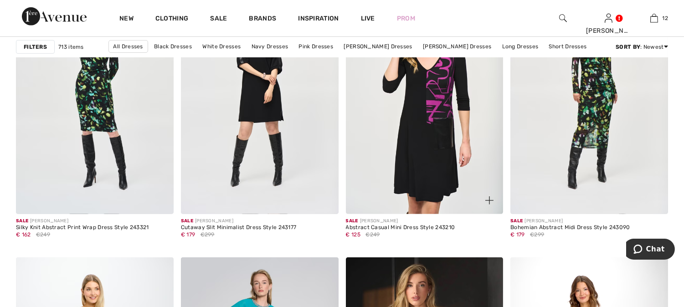
click at [432, 124] on img at bounding box center [425, 96] width 158 height 237
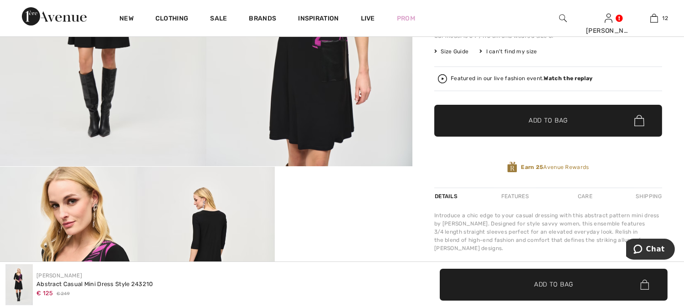
scroll to position [101, 0]
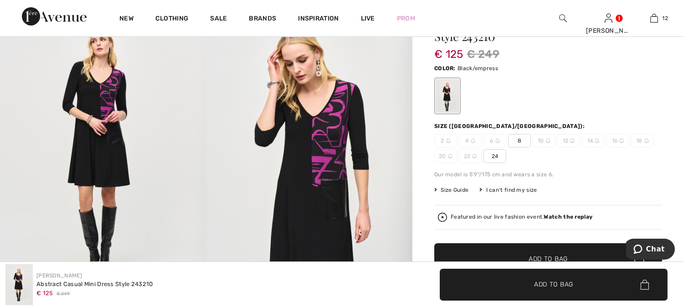
click at [494, 157] on span "24" at bounding box center [495, 157] width 23 height 14
click at [491, 254] on span "✔ Added to Bag Add to Bag" at bounding box center [548, 259] width 228 height 32
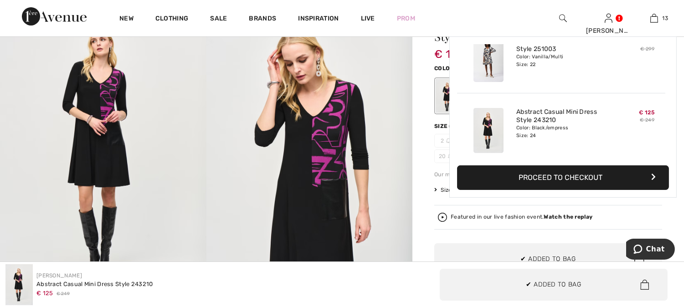
scroll to position [810, 0]
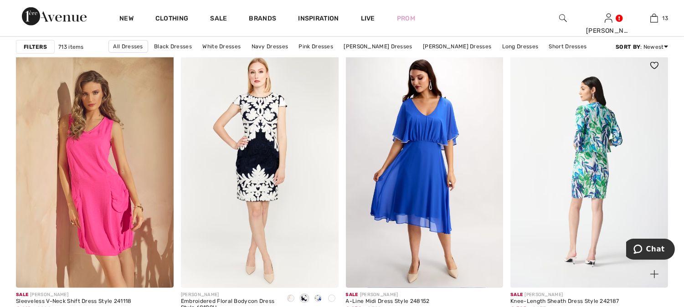
scroll to position [1670, 0]
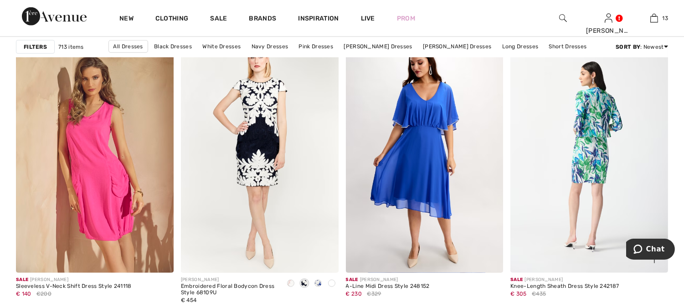
click at [591, 126] on img at bounding box center [589, 155] width 158 height 237
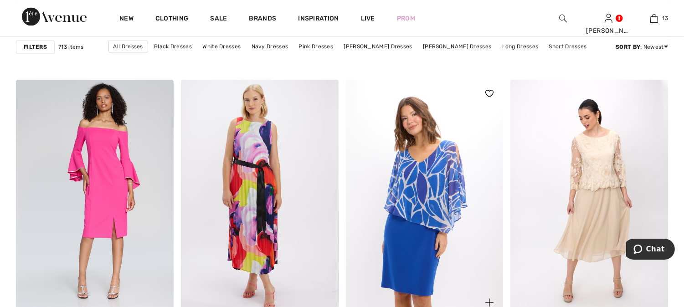
scroll to position [3544, 0]
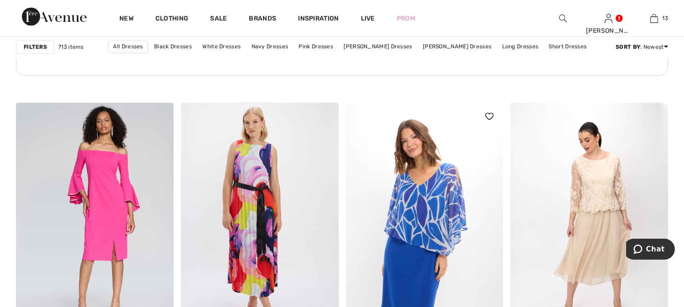
click at [413, 180] on img at bounding box center [425, 221] width 158 height 237
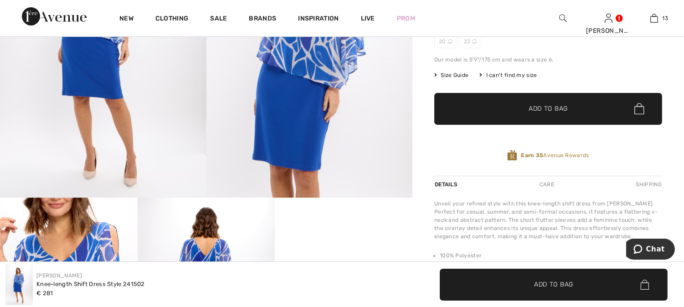
scroll to position [252, 0]
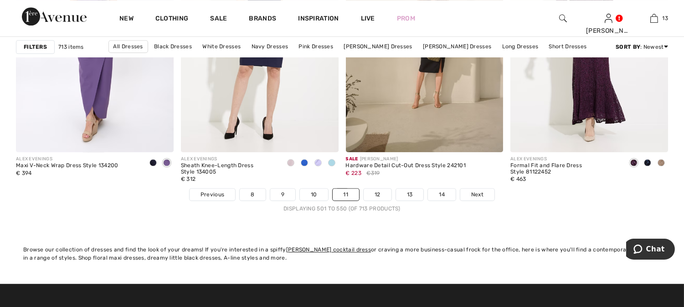
scroll to position [4304, 0]
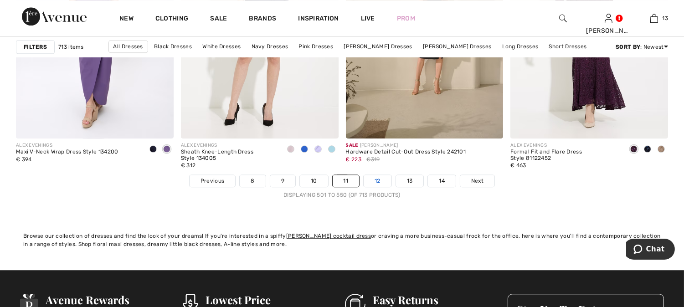
click at [378, 175] on link "12" at bounding box center [378, 181] width 28 height 12
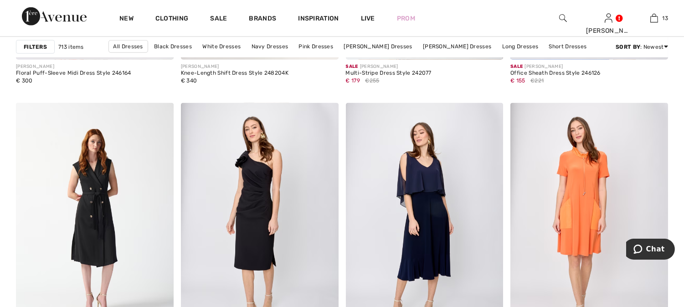
scroll to position [1611, 0]
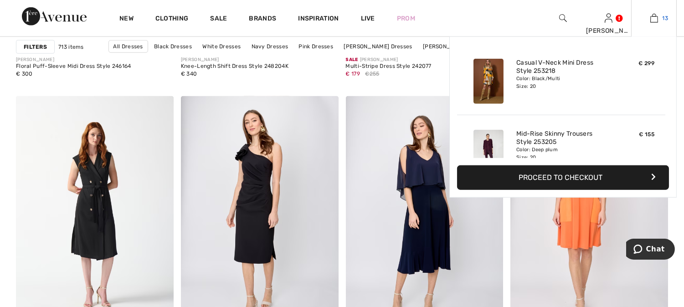
click at [650, 20] on img at bounding box center [654, 18] width 8 height 11
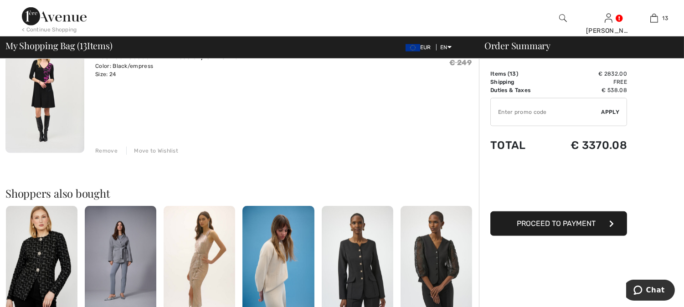
scroll to position [1620, 0]
